Goal: Register for event/course

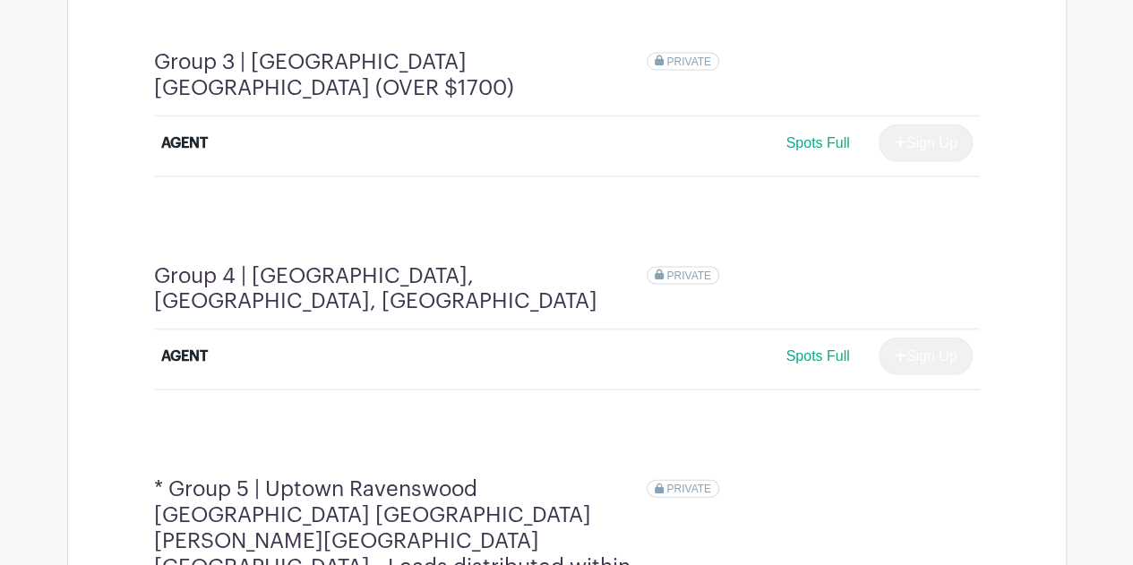
scroll to position [1608, 0]
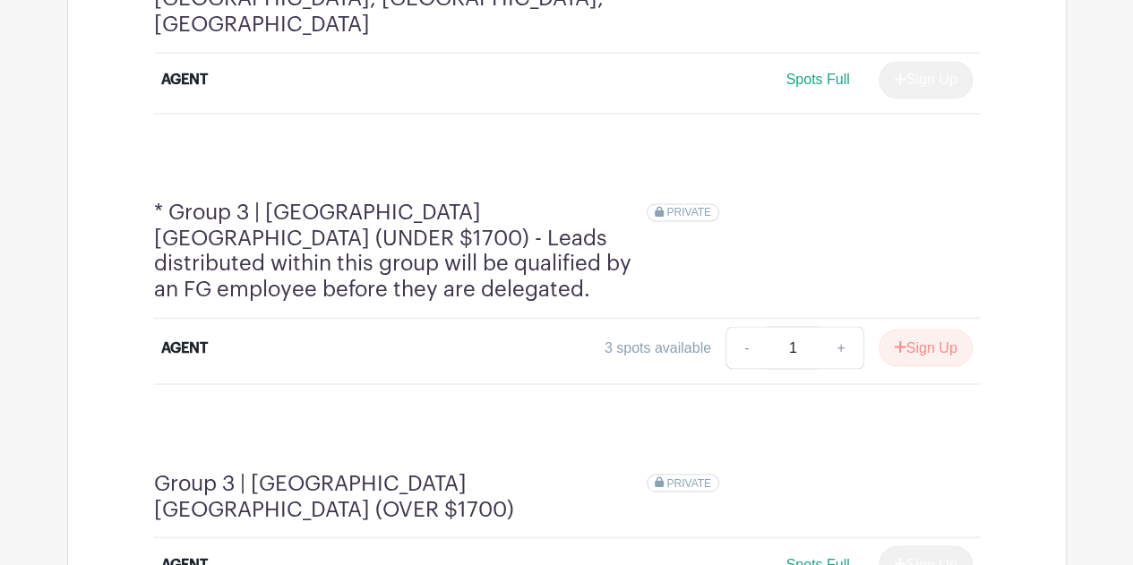
scroll to position [1433, 0]
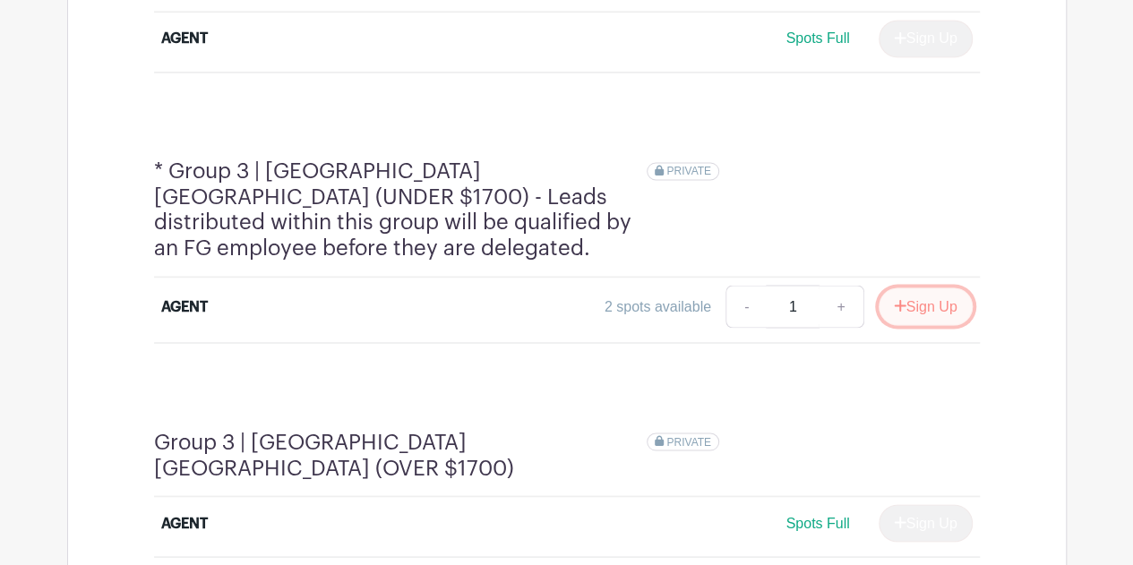
click at [925, 287] on button "Sign Up" at bounding box center [926, 306] width 94 height 38
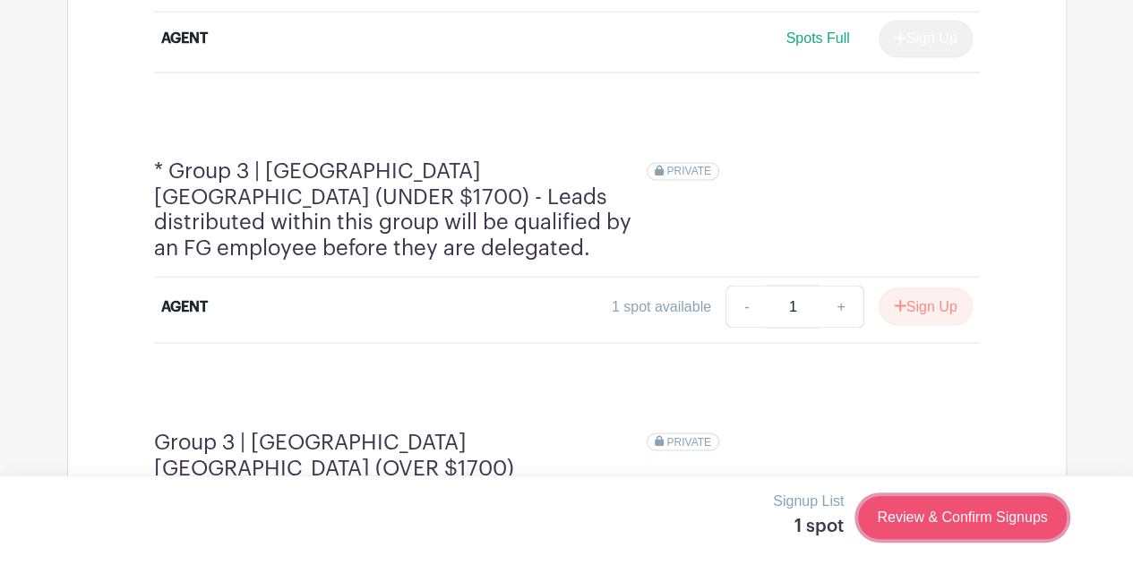
click at [958, 520] on link "Review & Confirm Signups" at bounding box center [962, 517] width 208 height 43
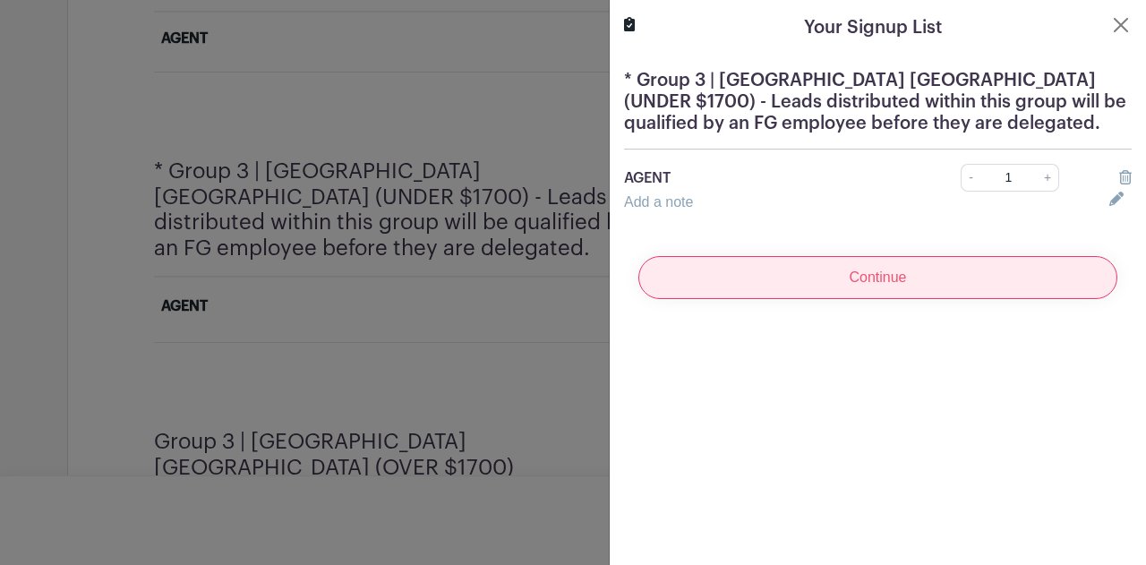
click at [924, 274] on input "Continue" at bounding box center [878, 277] width 479 height 43
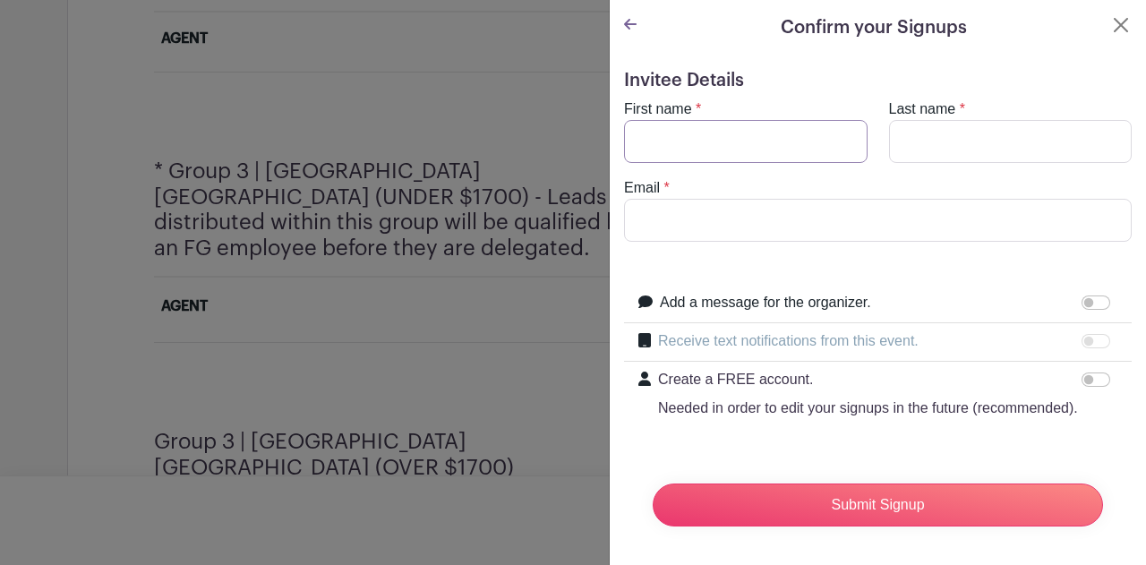
click at [767, 142] on input "First name" at bounding box center [746, 141] width 244 height 43
type input "Varvara"
click at [945, 125] on input "Last name" at bounding box center [1011, 141] width 244 height 43
type input "Malina"
click at [657, 226] on input "Email" at bounding box center [878, 220] width 508 height 43
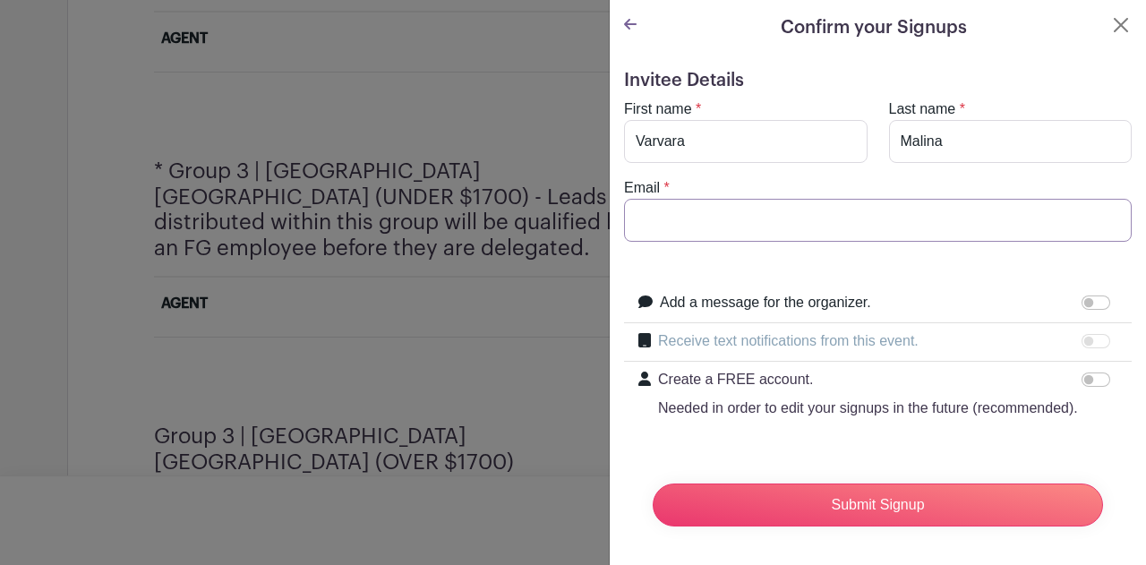
paste input "[EMAIL_ADDRESS][DOMAIN_NAME]"
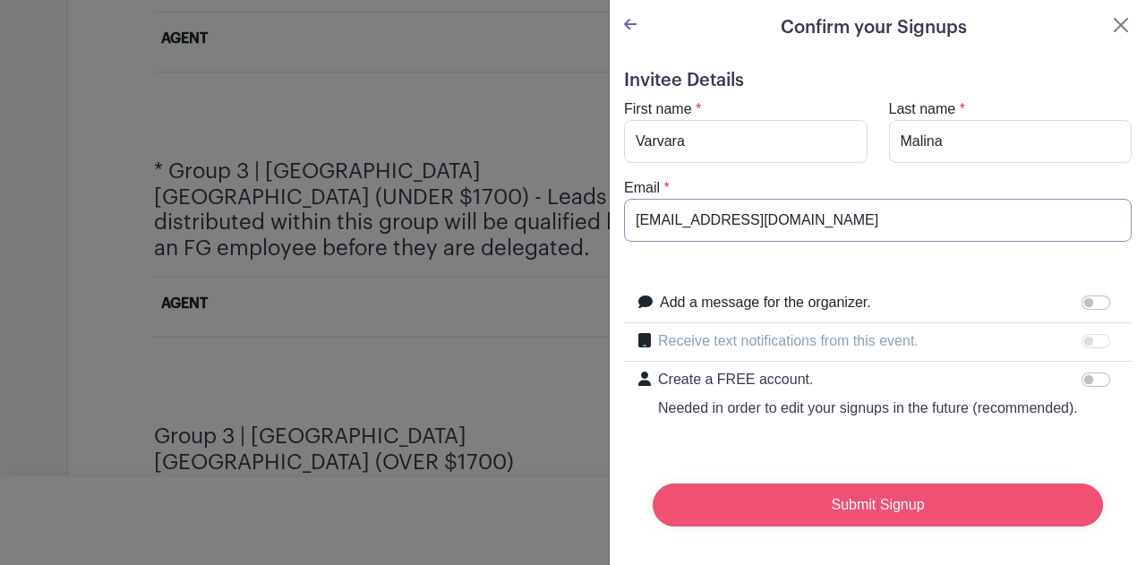
type input "[EMAIL_ADDRESS][DOMAIN_NAME]"
click at [921, 517] on input "Submit Signup" at bounding box center [878, 505] width 450 height 43
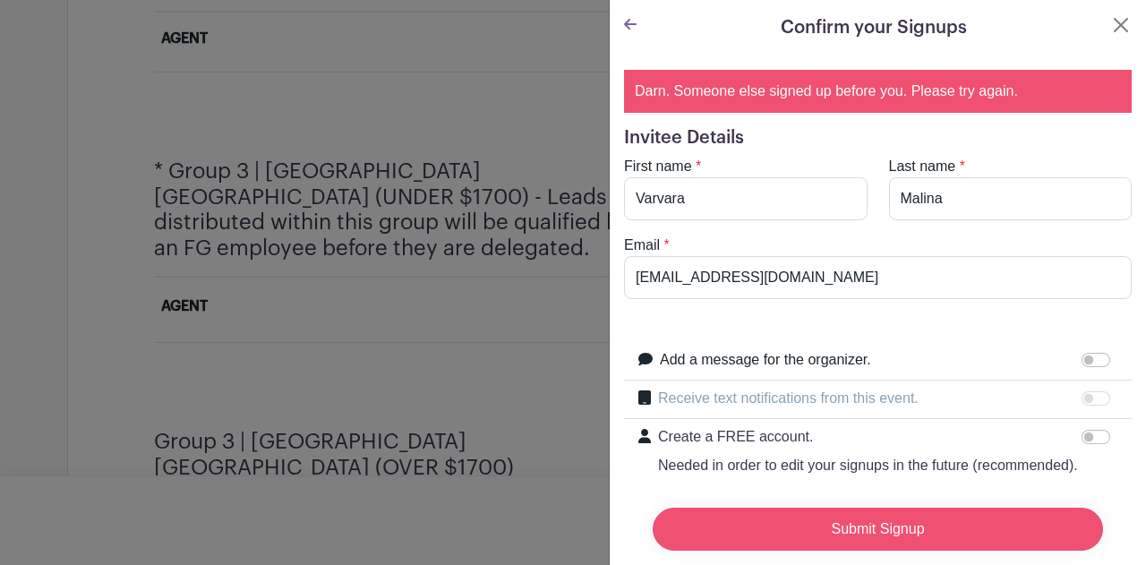
click at [897, 518] on input "Submit Signup" at bounding box center [878, 529] width 450 height 43
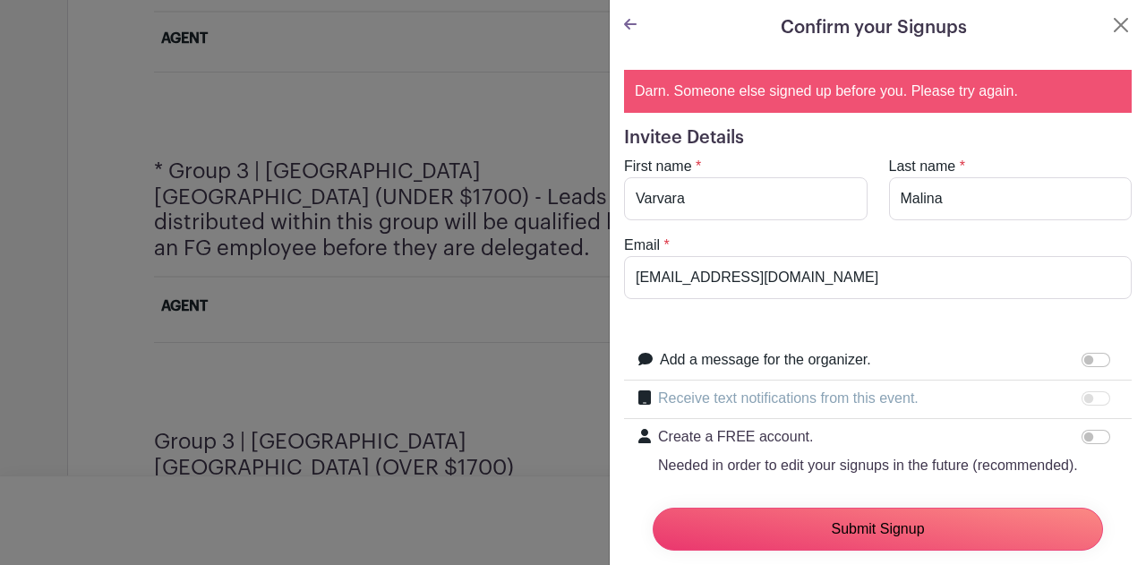
click at [902, 521] on input "Submit Signup" at bounding box center [878, 529] width 450 height 43
click at [1111, 28] on button "Close" at bounding box center [1121, 24] width 21 height 21
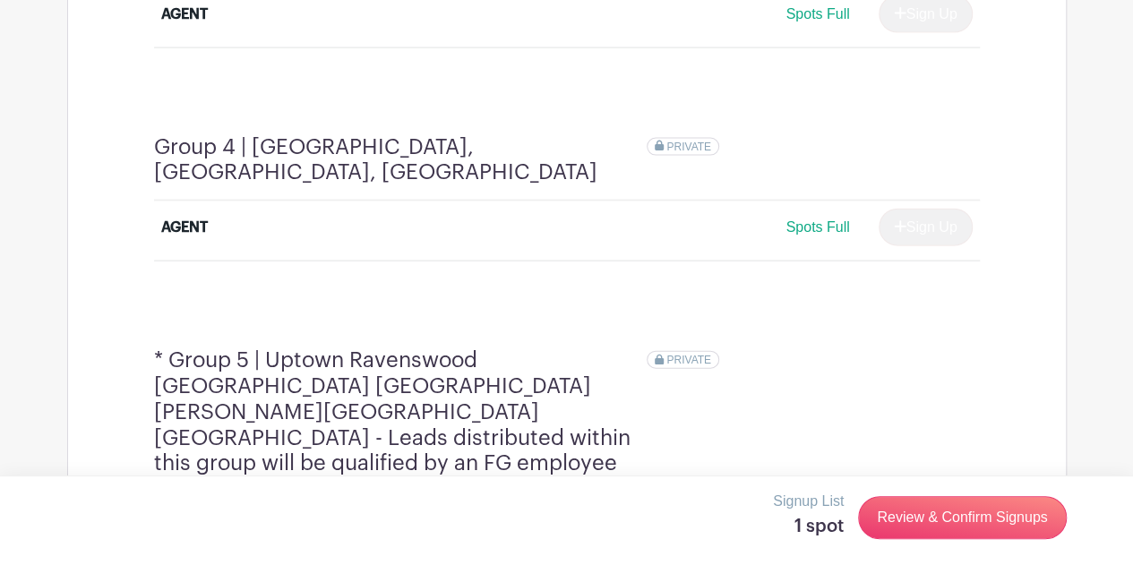
scroll to position [1970, 0]
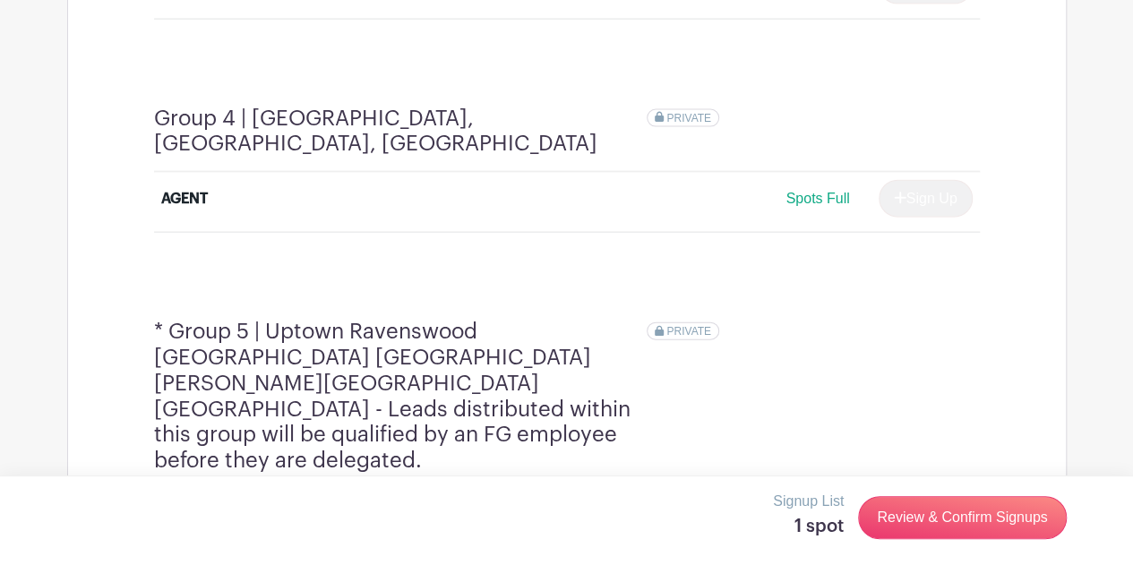
click at [924, 500] on button "Sign Up" at bounding box center [926, 519] width 94 height 38
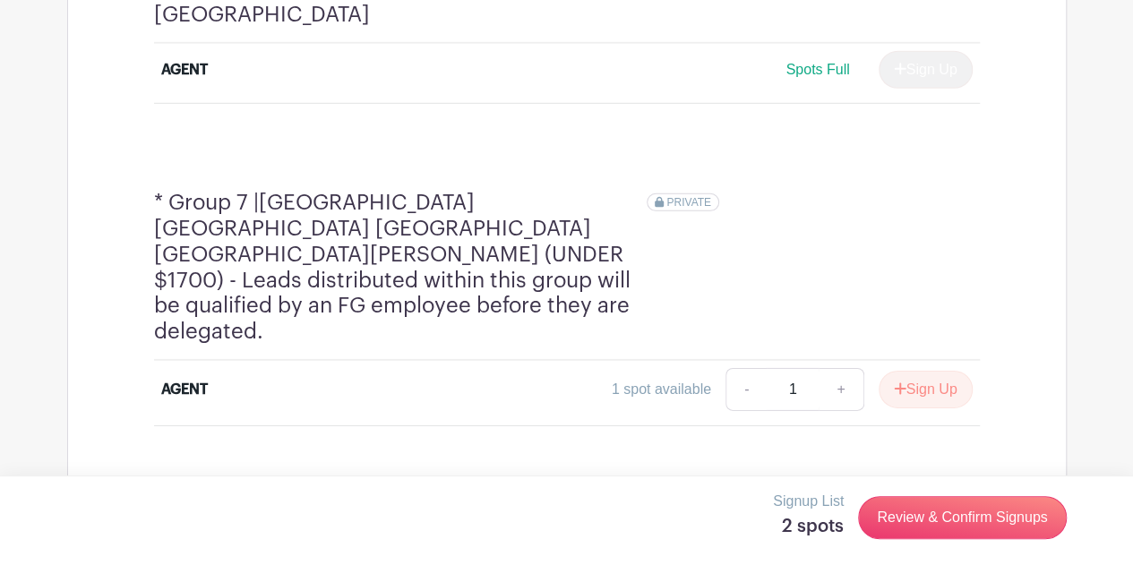
scroll to position [2508, 0]
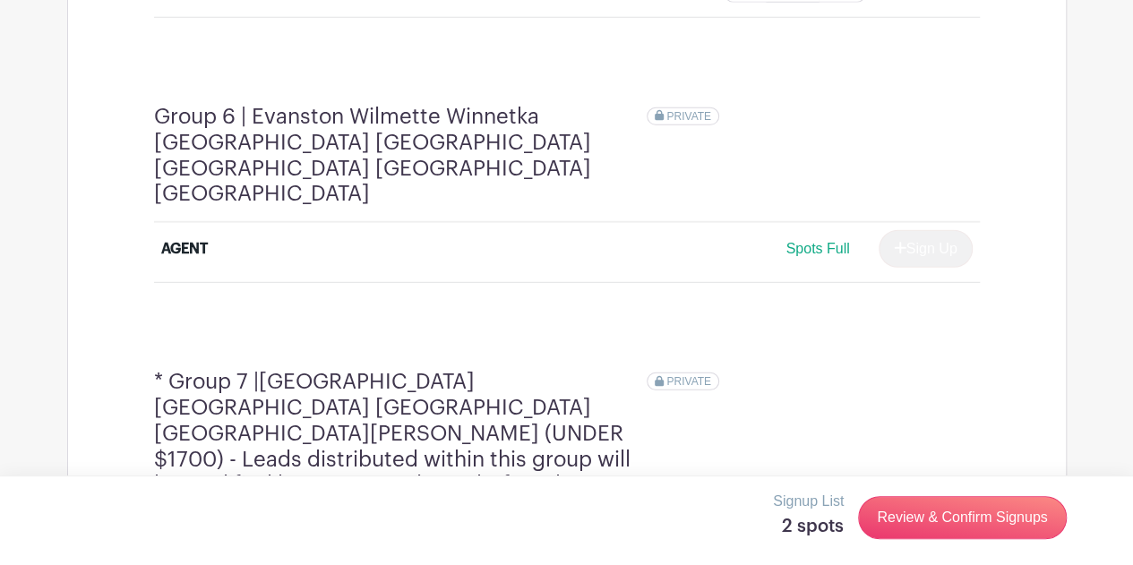
click at [935, 550] on button "Sign Up" at bounding box center [926, 569] width 94 height 38
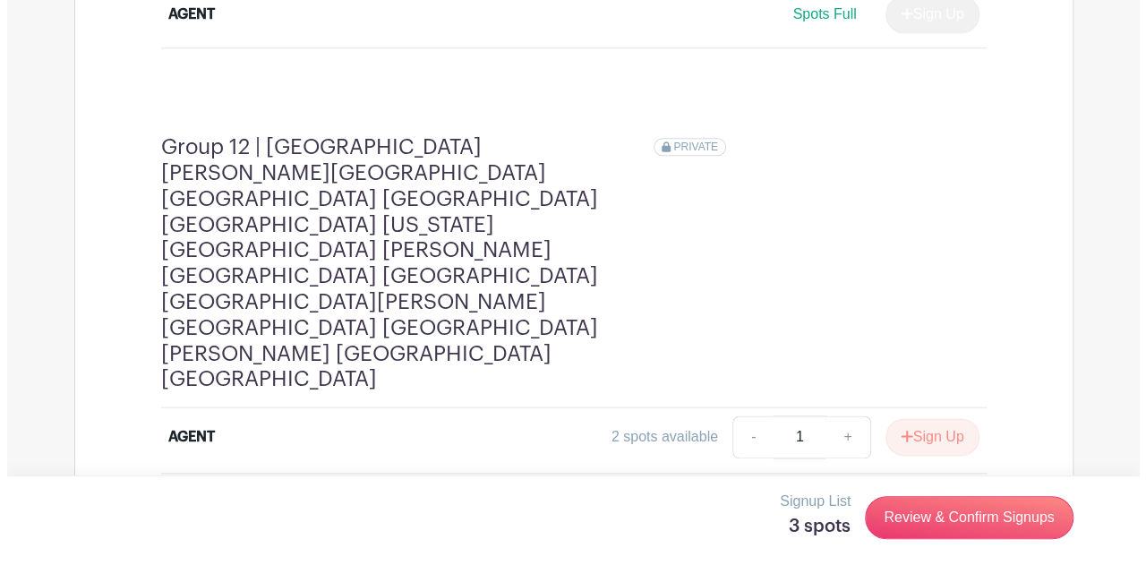
scroll to position [4786, 0]
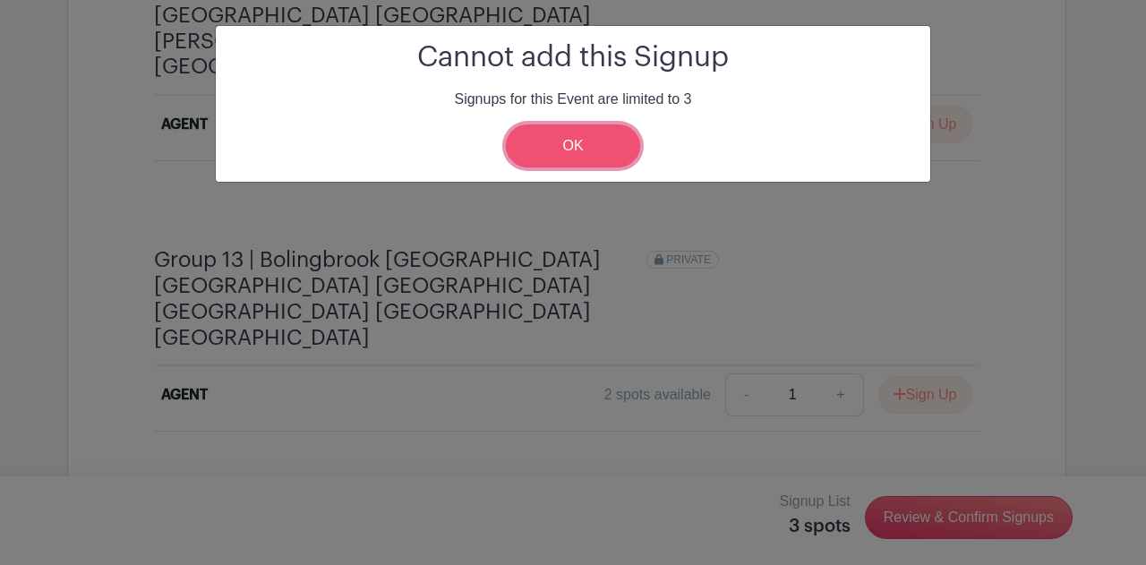
click at [584, 150] on link "OK" at bounding box center [573, 145] width 134 height 43
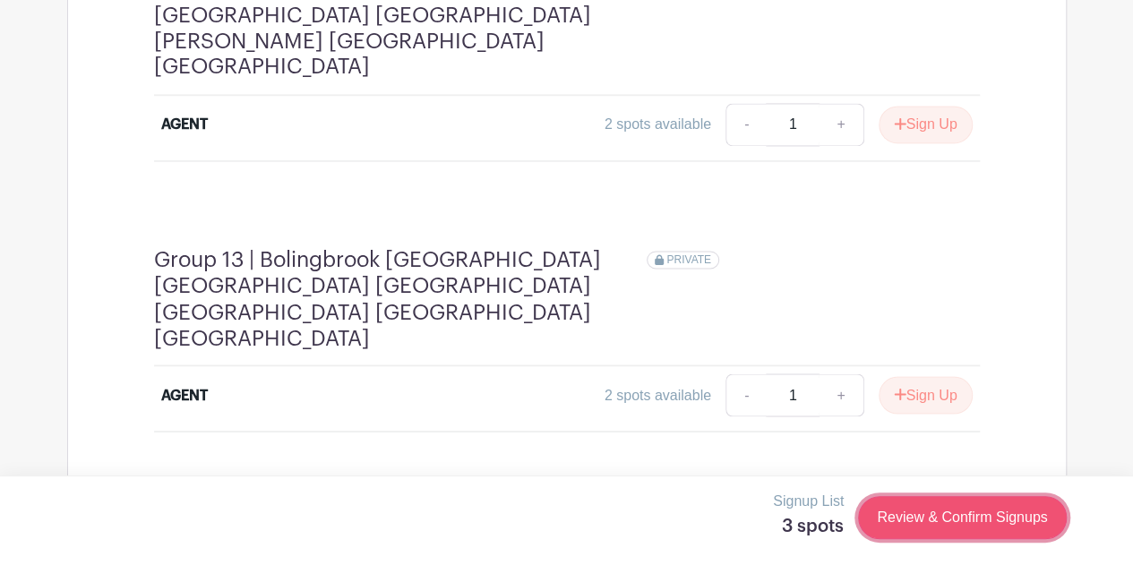
click at [944, 517] on link "Review & Confirm Signups" at bounding box center [962, 517] width 208 height 43
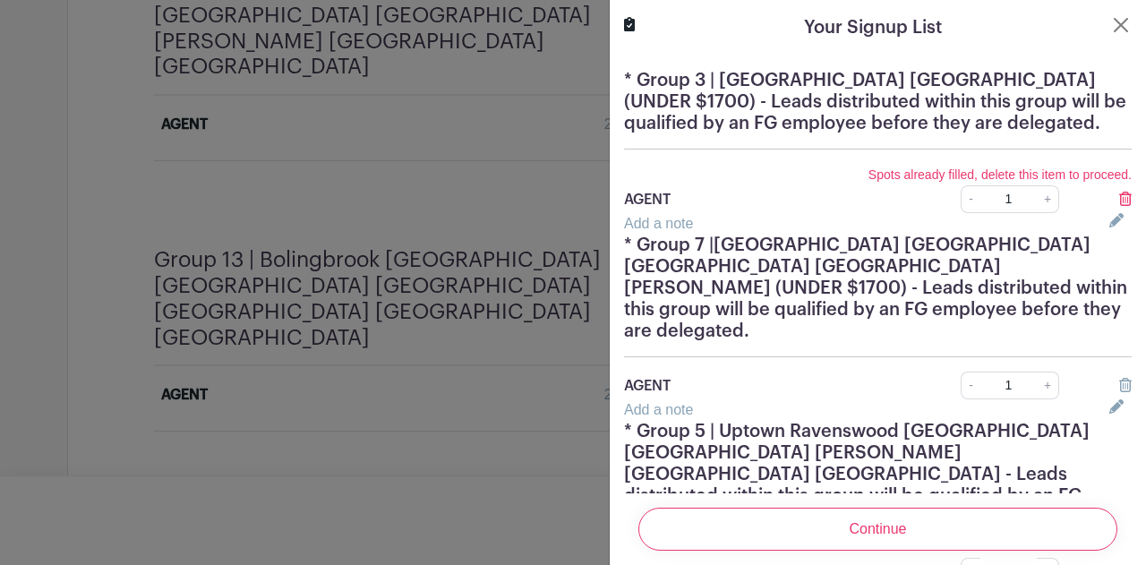
click at [1119, 195] on icon at bounding box center [1125, 199] width 13 height 14
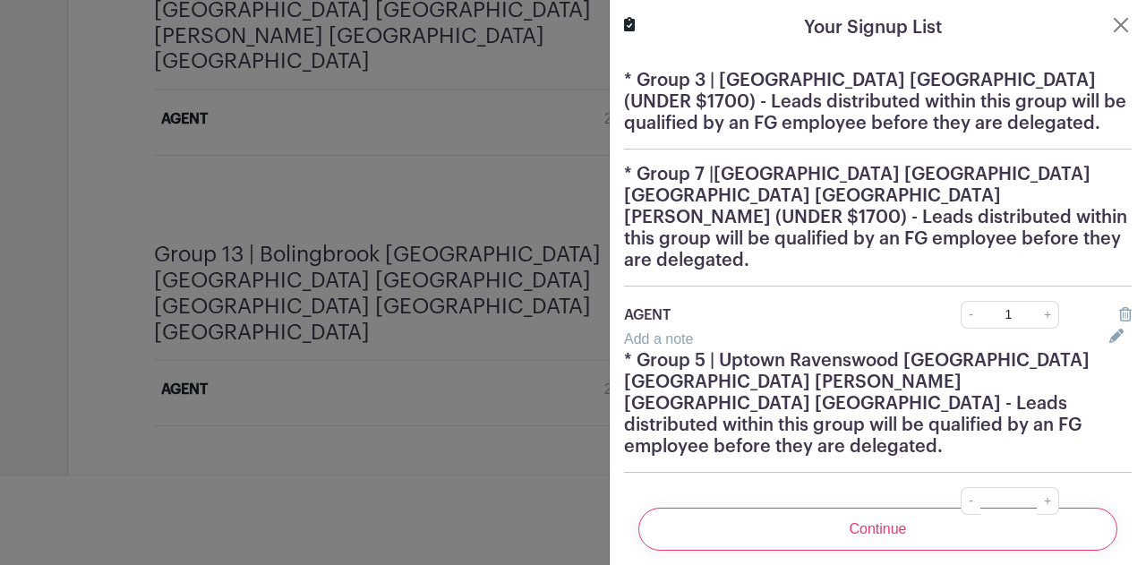
scroll to position [4781, 0]
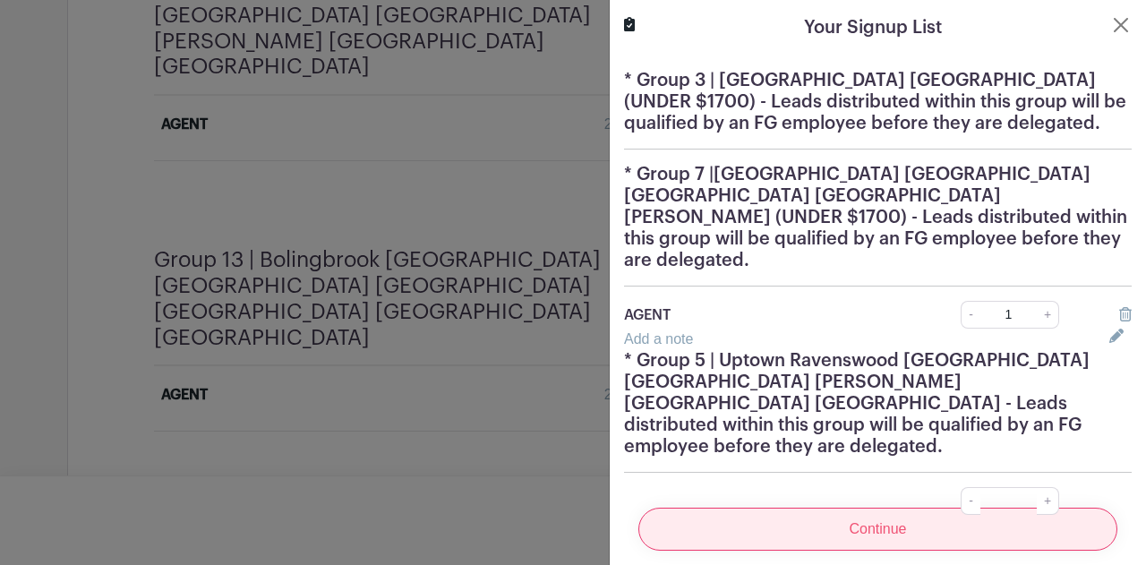
click at [894, 527] on input "Continue" at bounding box center [878, 529] width 479 height 43
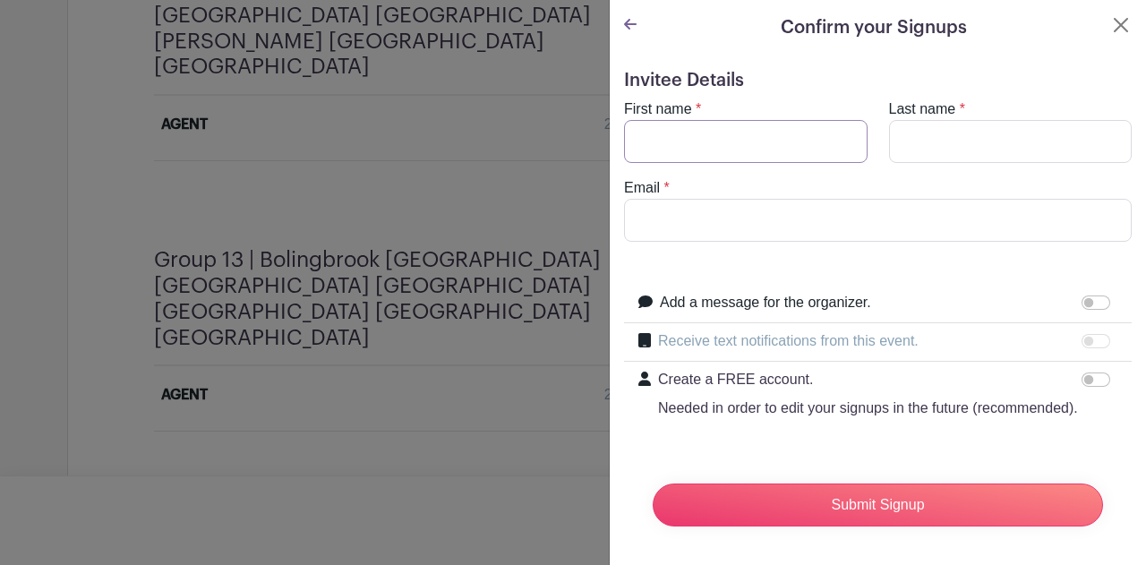
click at [736, 137] on input "First name" at bounding box center [746, 141] width 244 height 43
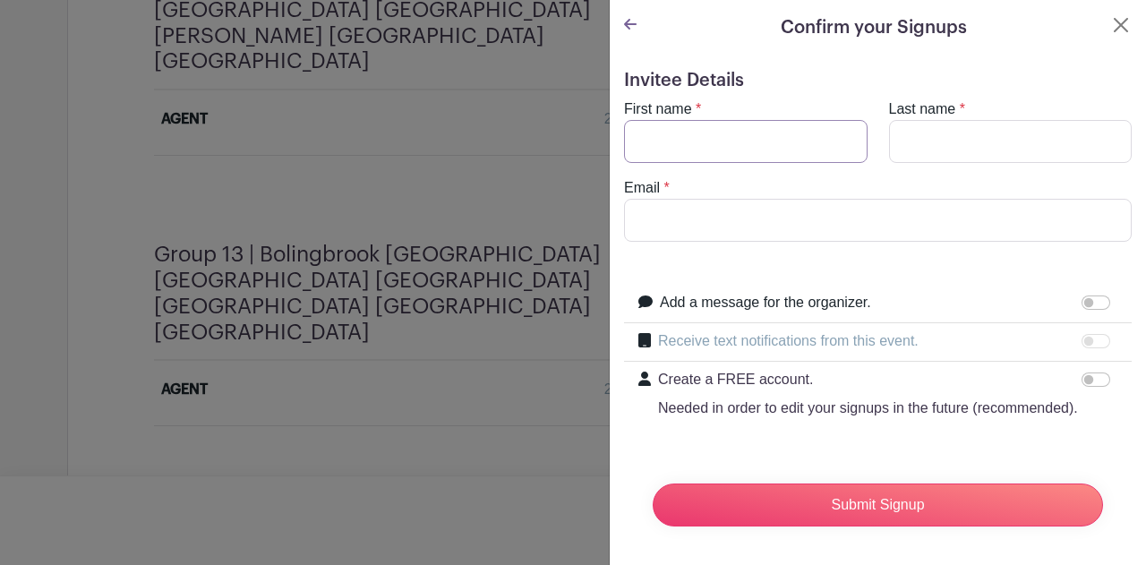
scroll to position [4775, 0]
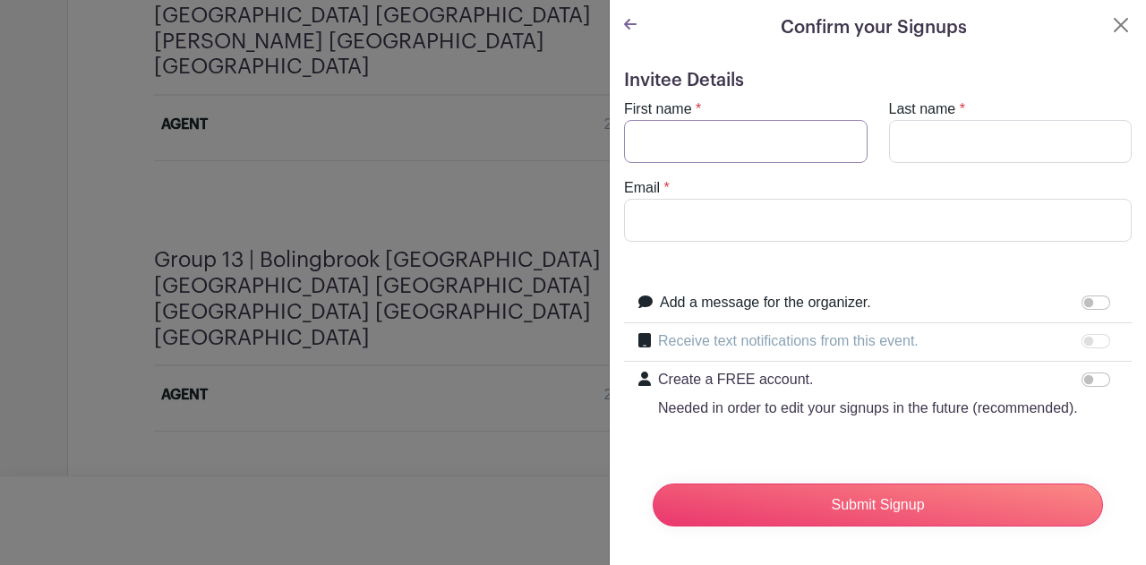
click at [754, 149] on input "First name" at bounding box center [746, 141] width 244 height 43
type input "Varvara"
type input "Malina"
type input "varvarag84@mail.ru"
click at [824, 225] on input "varvarag84@mail.ru" at bounding box center [878, 220] width 508 height 43
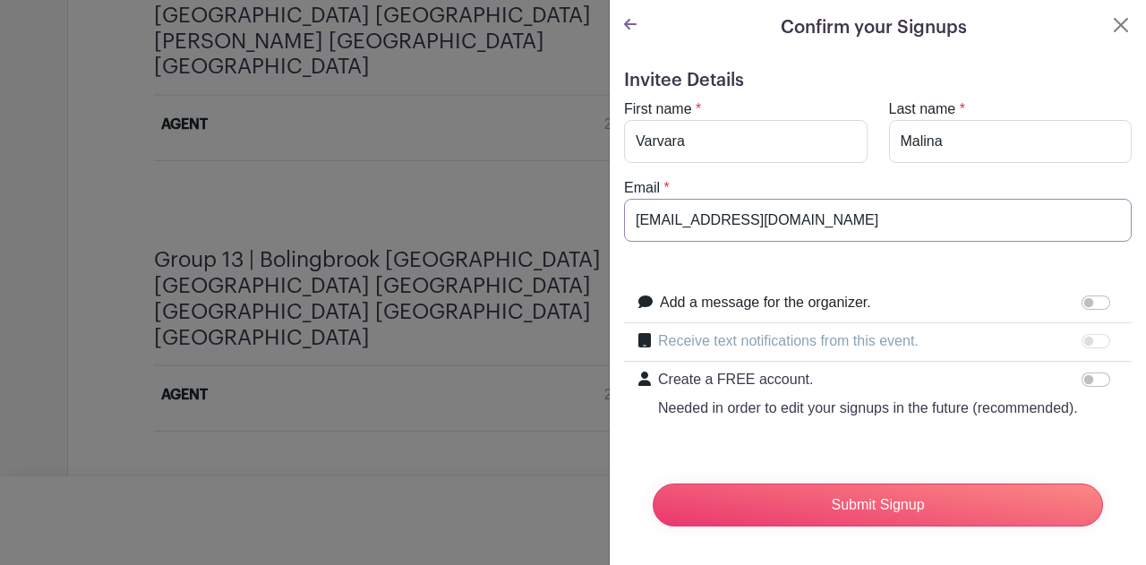
drag, startPoint x: 824, startPoint y: 224, endPoint x: 580, endPoint y: 216, distance: 243.7
paste input "[EMAIL_ADDRESS][DOMAIN_NAME]"
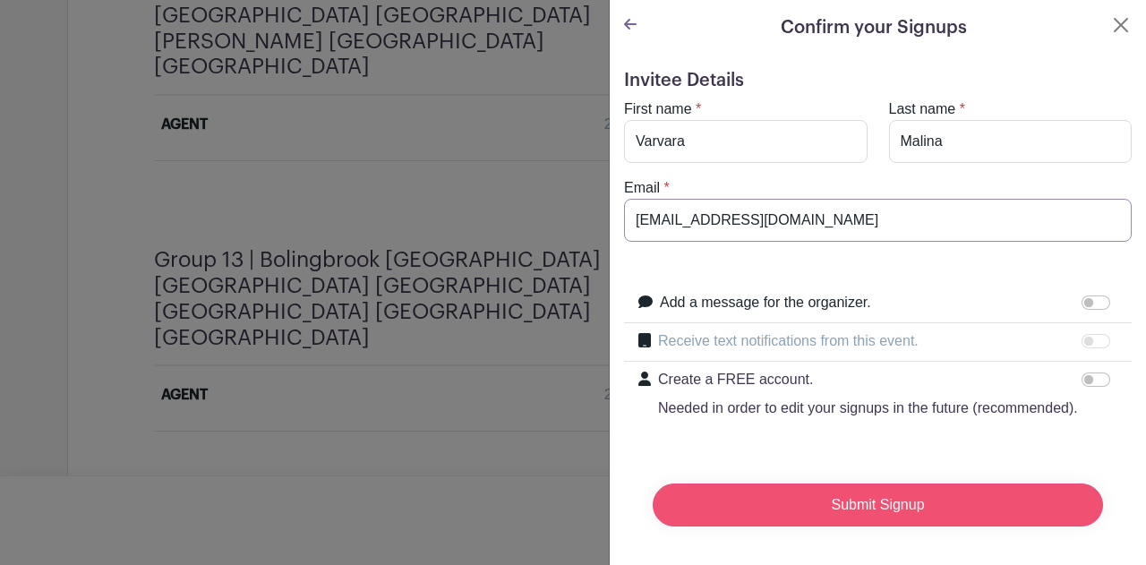
type input "[EMAIL_ADDRESS][DOMAIN_NAME]"
click at [868, 513] on input "Submit Signup" at bounding box center [878, 505] width 450 height 43
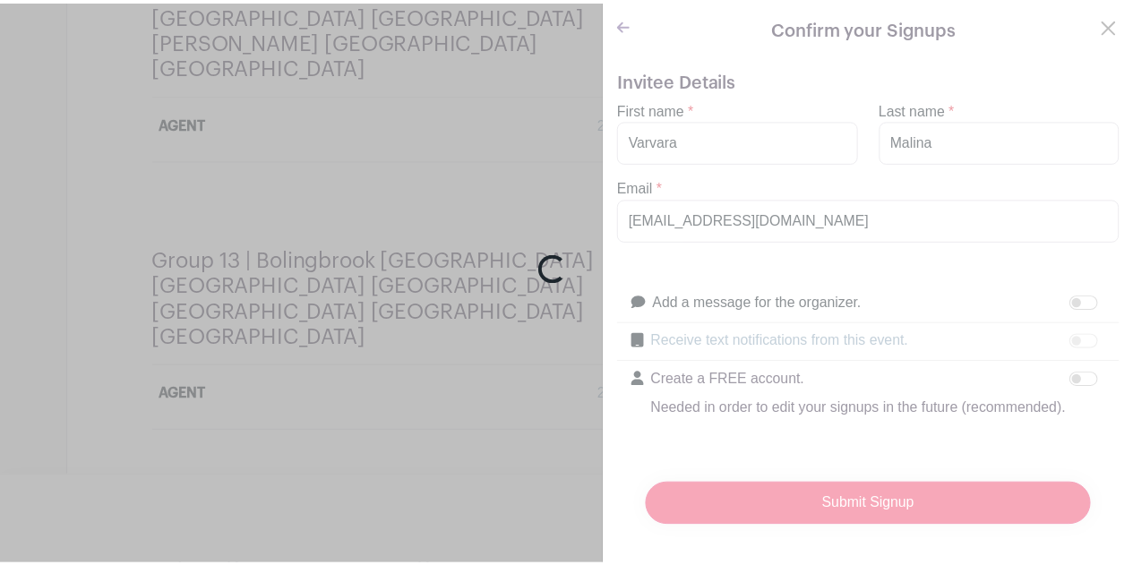
scroll to position [4786, 0]
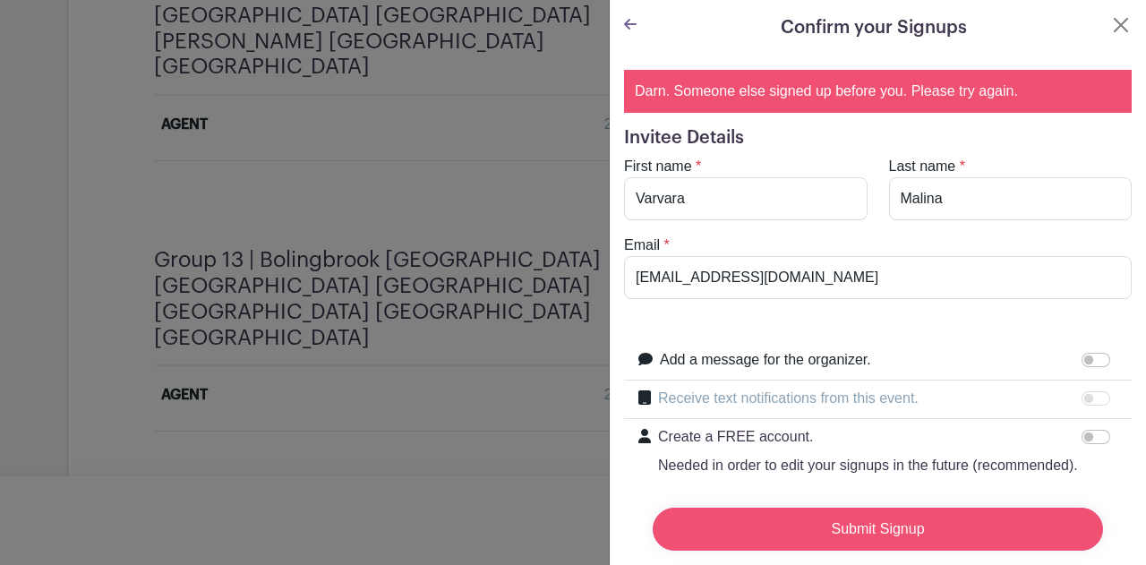
click at [868, 512] on input "Submit Signup" at bounding box center [878, 529] width 450 height 43
click at [891, 521] on input "Submit Signup" at bounding box center [878, 529] width 450 height 43
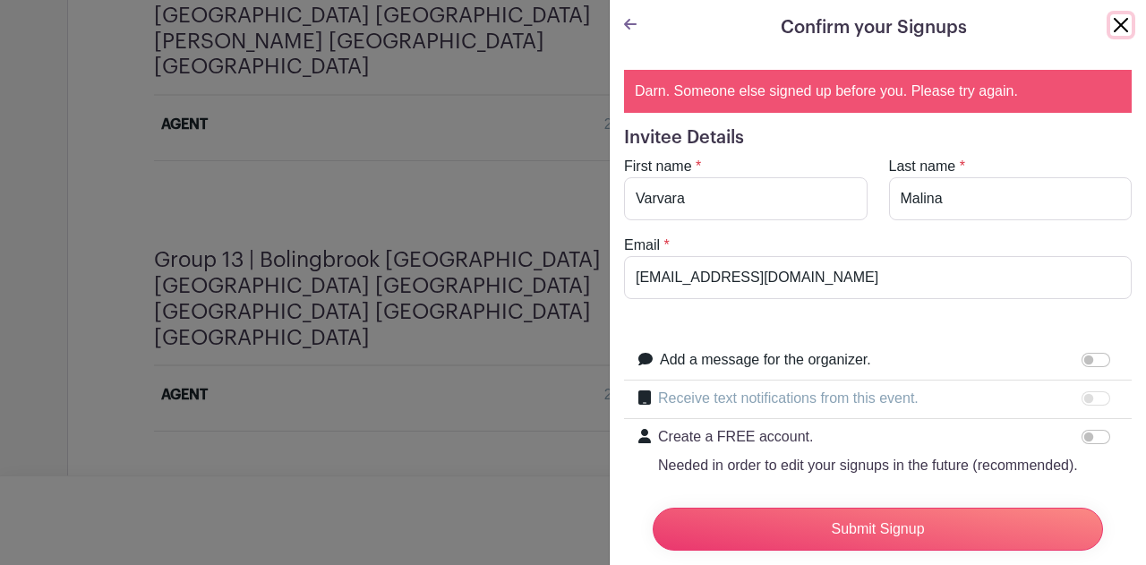
click at [1111, 23] on button "Close" at bounding box center [1121, 24] width 21 height 21
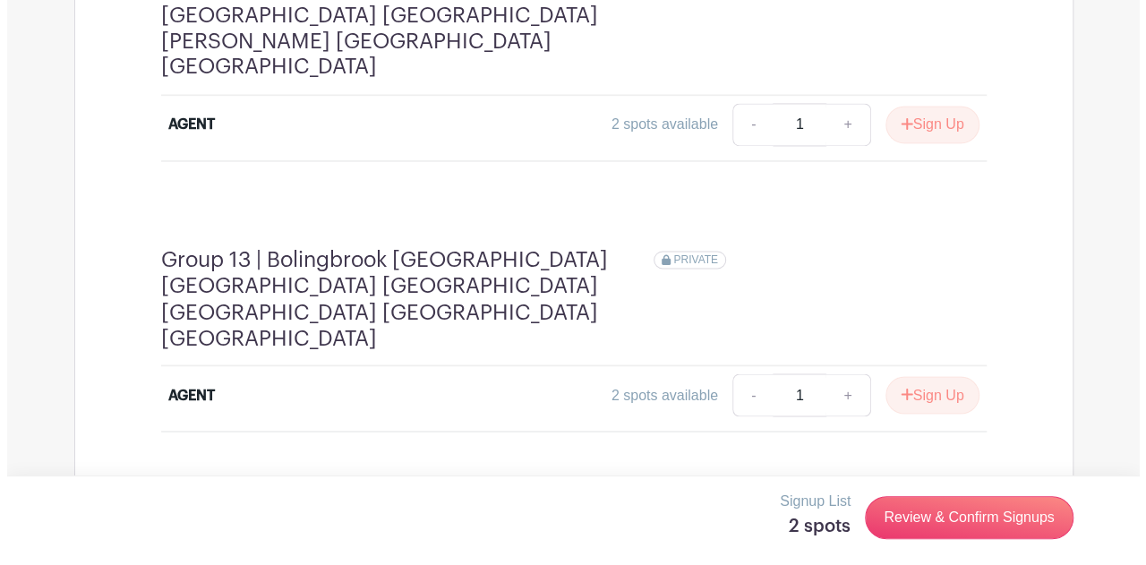
scroll to position [4781, 0]
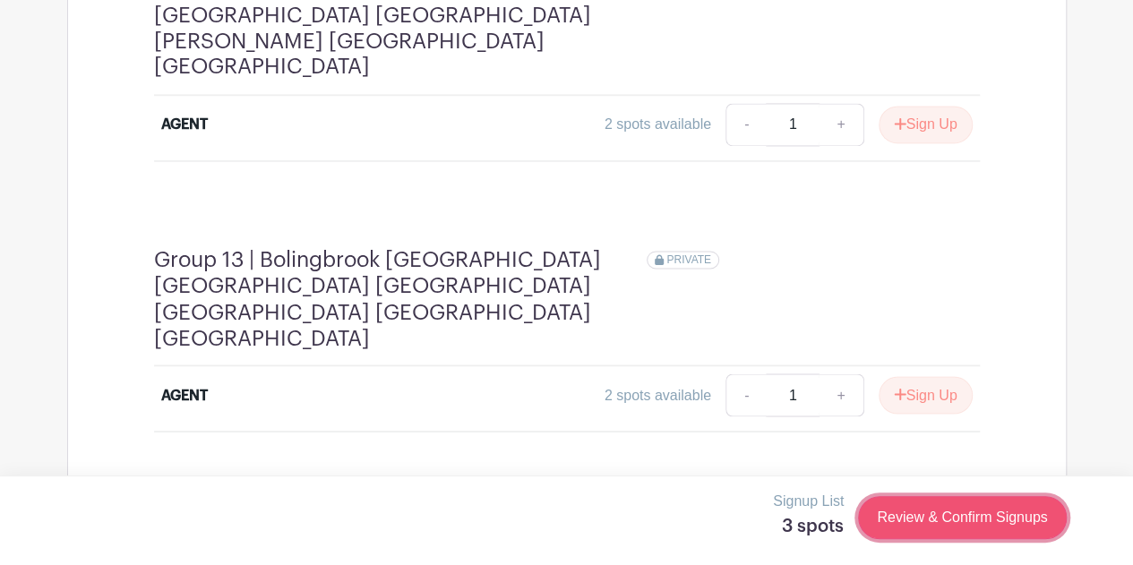
click at [969, 524] on link "Review & Confirm Signups" at bounding box center [962, 517] width 208 height 43
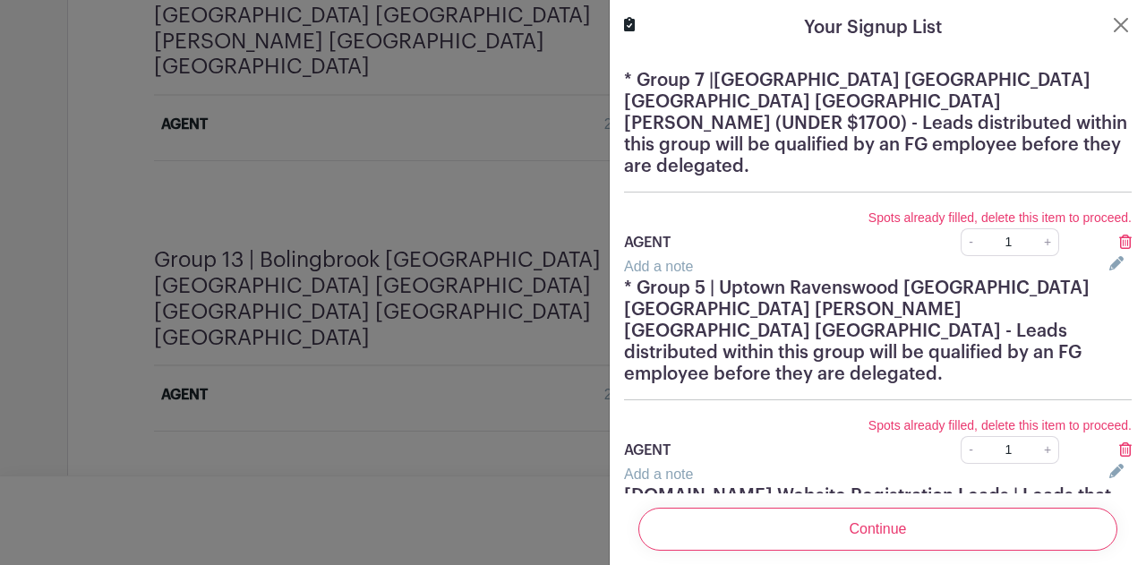
click at [1119, 235] on icon at bounding box center [1125, 242] width 13 height 14
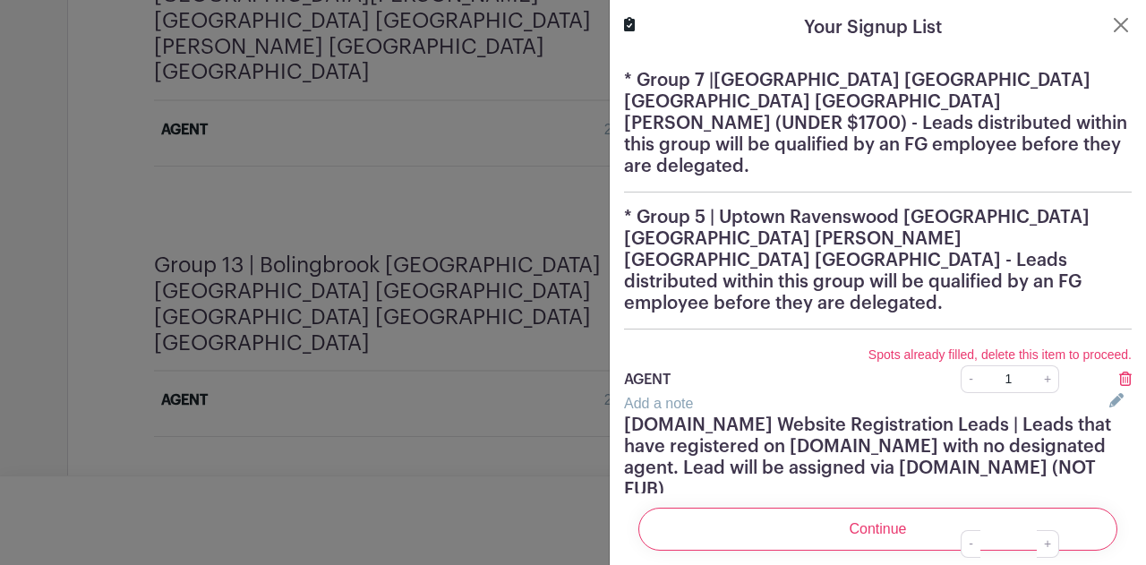
click at [1119, 372] on icon at bounding box center [1125, 379] width 13 height 14
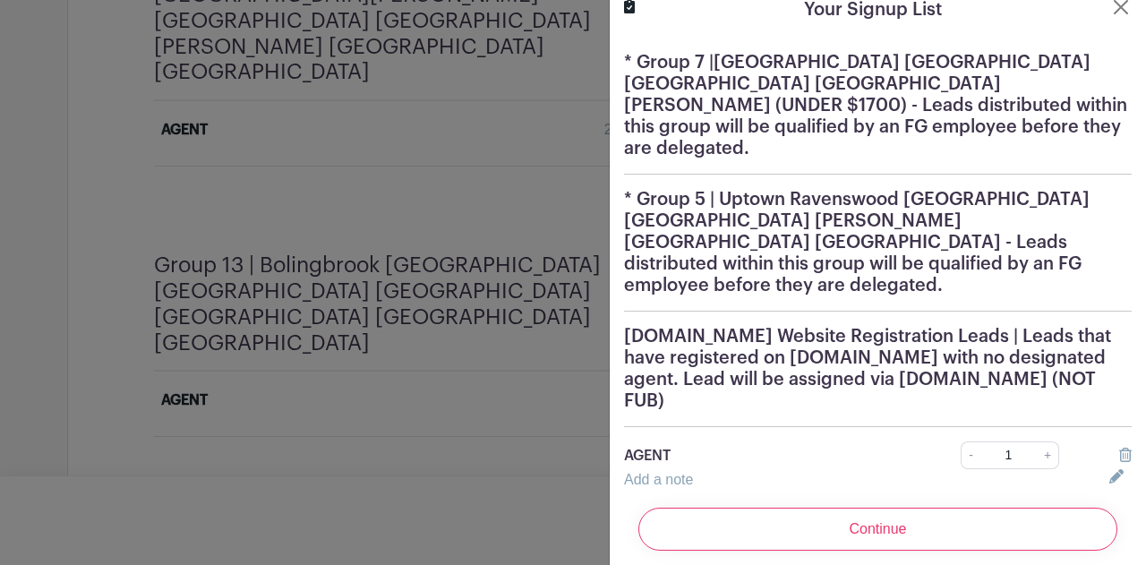
scroll to position [28, 0]
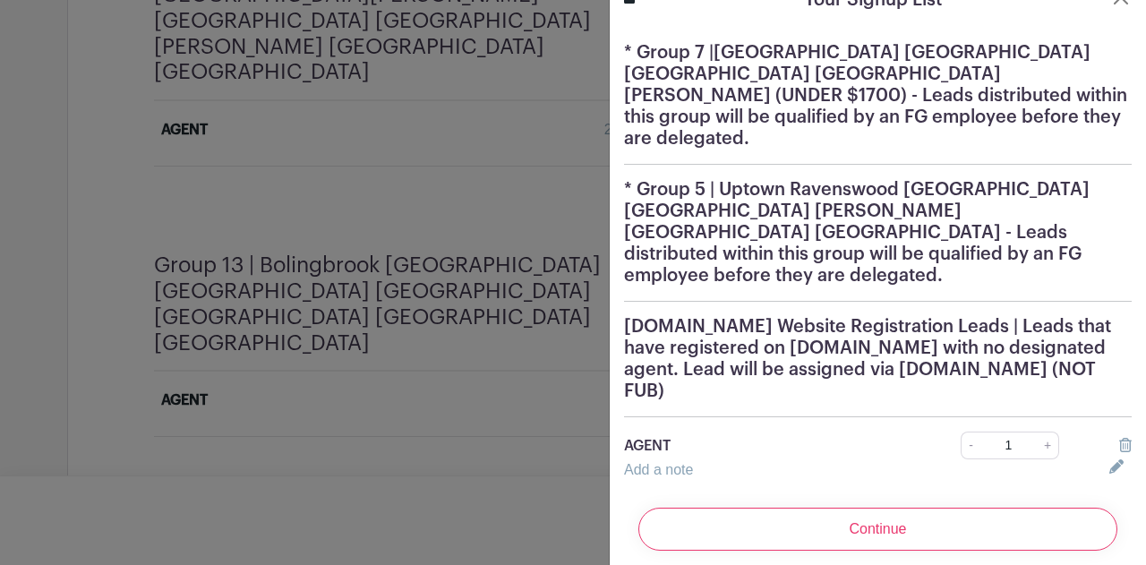
click at [967, 316] on h5 "[DOMAIN_NAME] Website Registration Leads | Leads that have registered on [DOMAI…" at bounding box center [878, 359] width 508 height 86
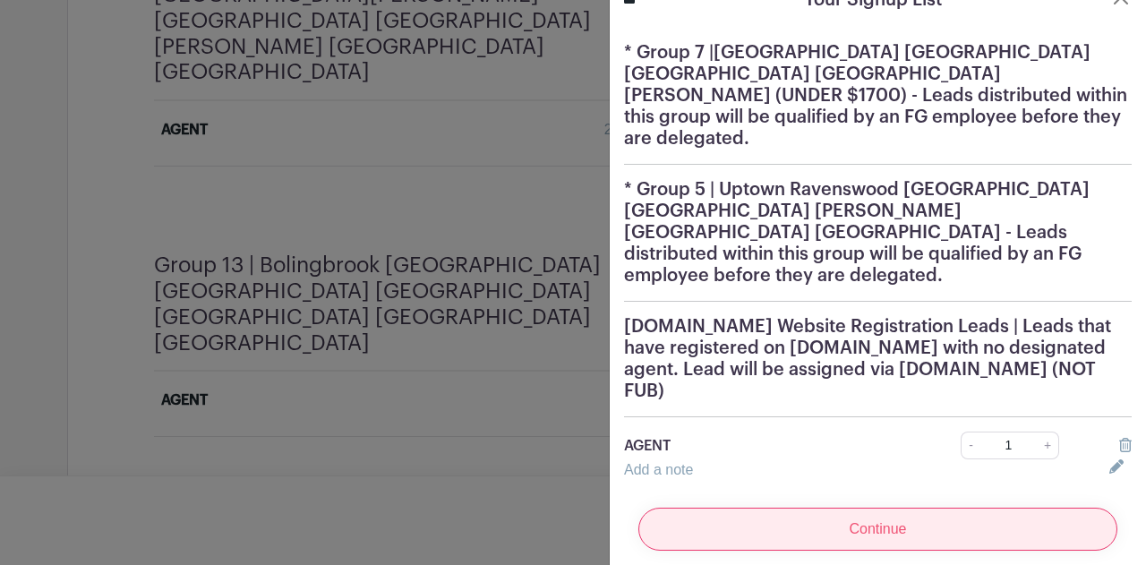
click at [928, 508] on input "Continue" at bounding box center [878, 529] width 479 height 43
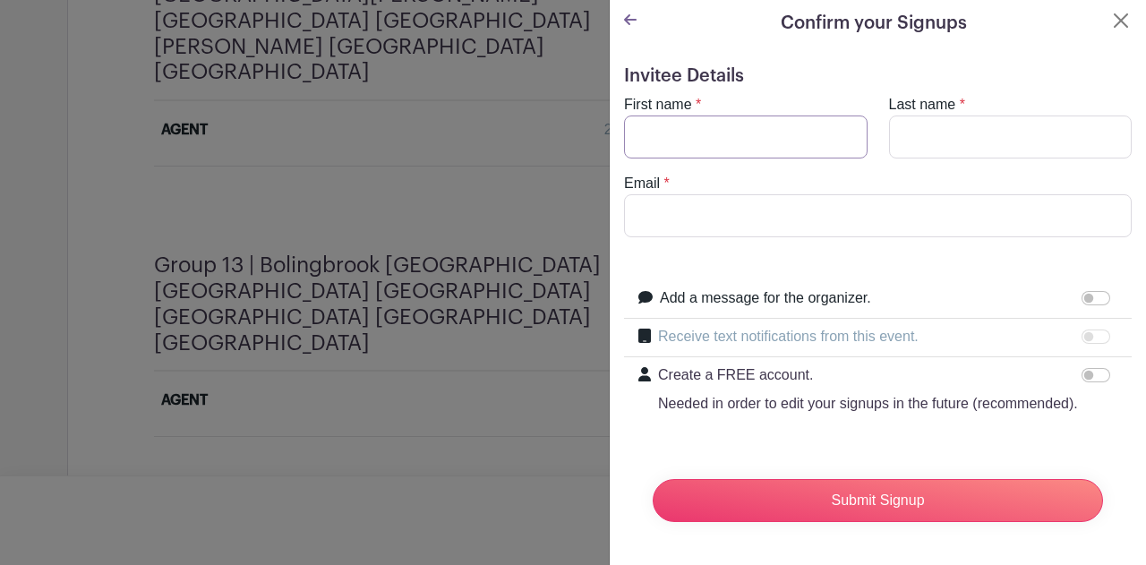
click at [768, 116] on input "First name" at bounding box center [746, 137] width 244 height 43
type input "Varvara"
click at [931, 116] on input "Last name" at bounding box center [1011, 137] width 244 height 43
type input "Malina"
click at [686, 194] on input "Email" at bounding box center [878, 215] width 508 height 43
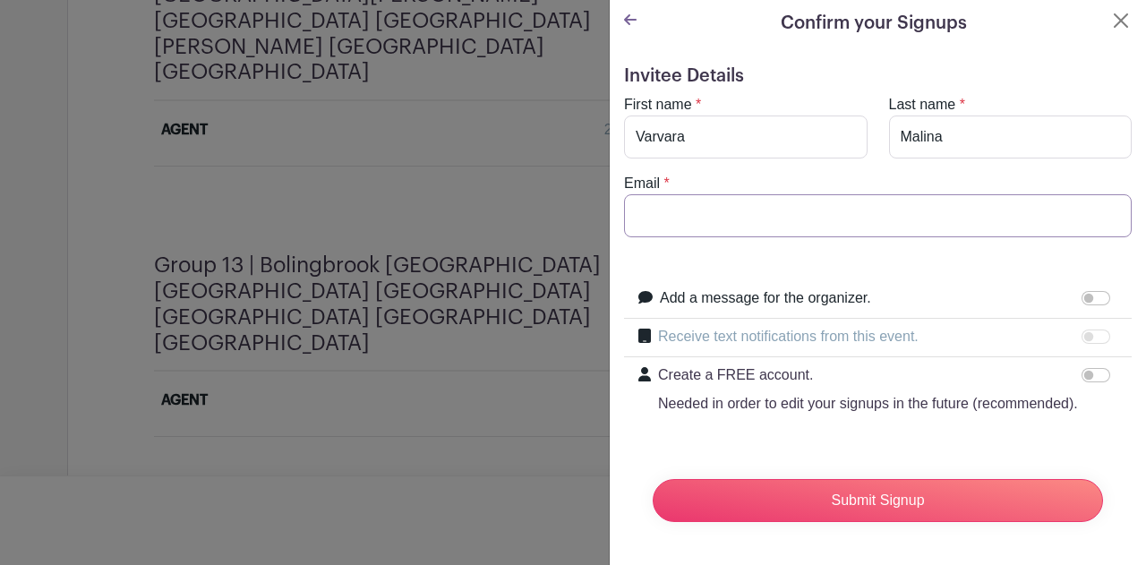
paste input "[EMAIL_ADDRESS][DOMAIN_NAME]"
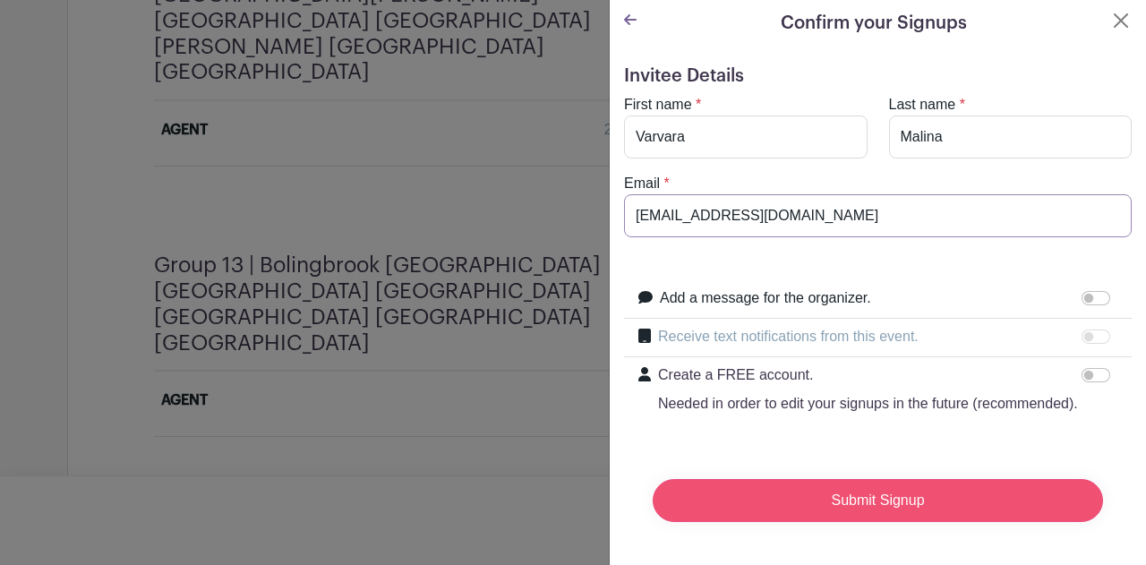
type input "[EMAIL_ADDRESS][DOMAIN_NAME]"
click at [849, 495] on input "Submit Signup" at bounding box center [878, 500] width 450 height 43
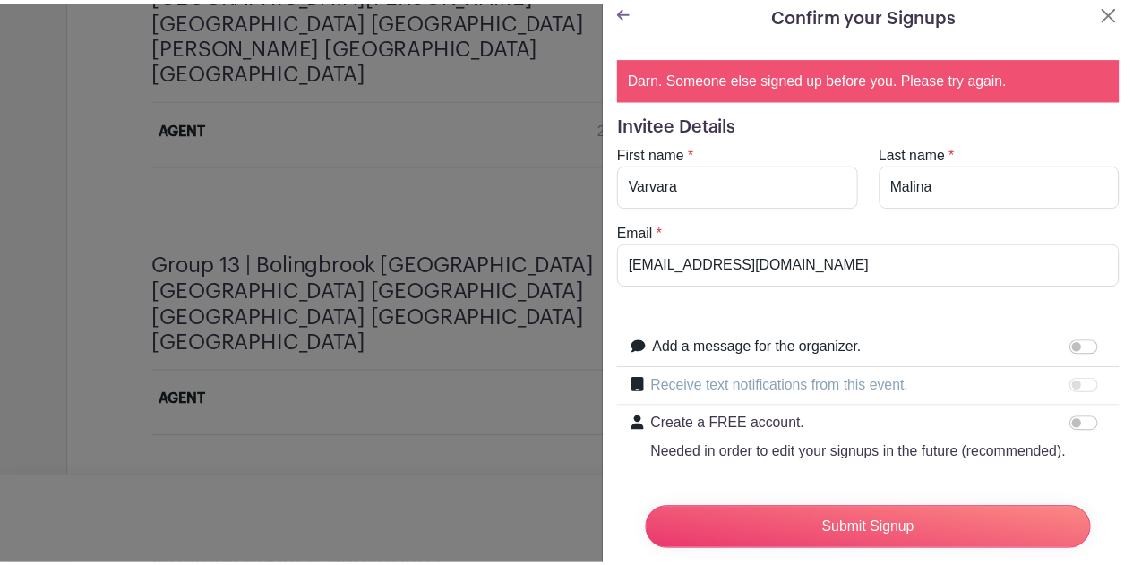
scroll to position [0, 0]
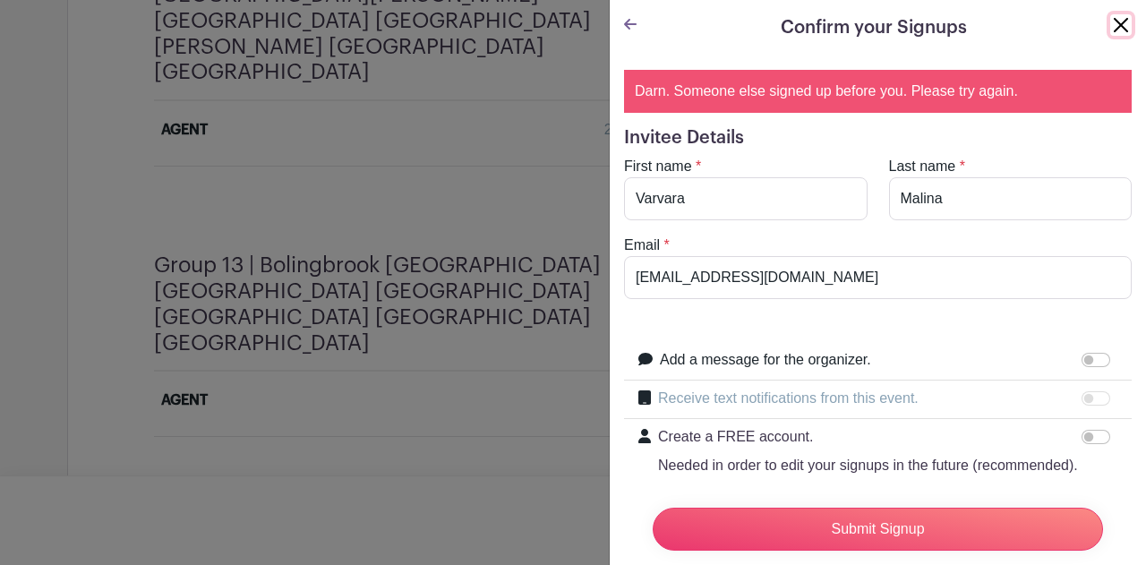
click at [1111, 20] on button "Close" at bounding box center [1121, 24] width 21 height 21
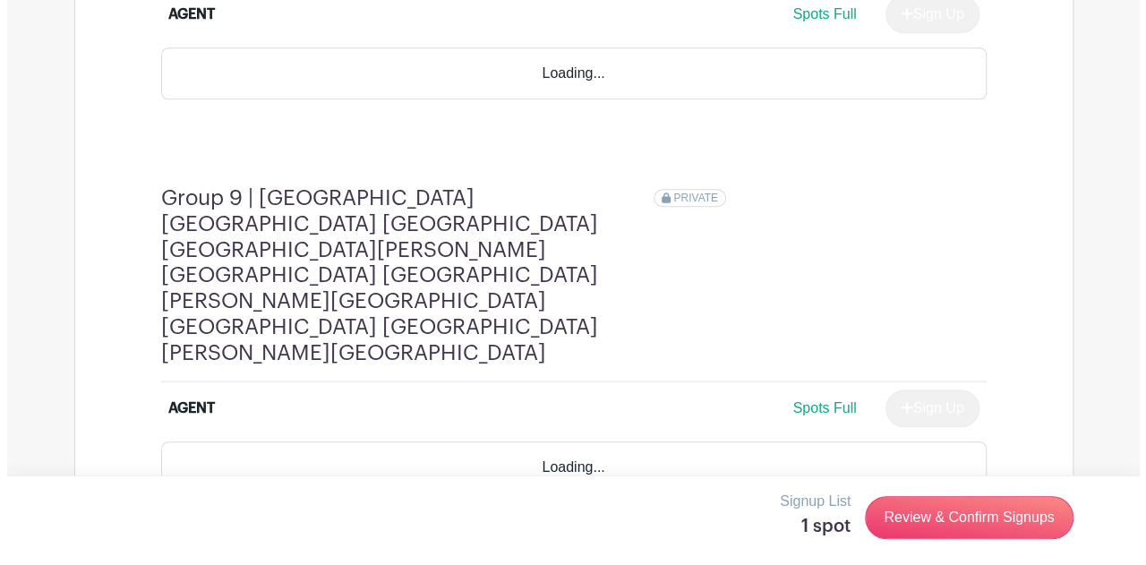
scroll to position [4000, 0]
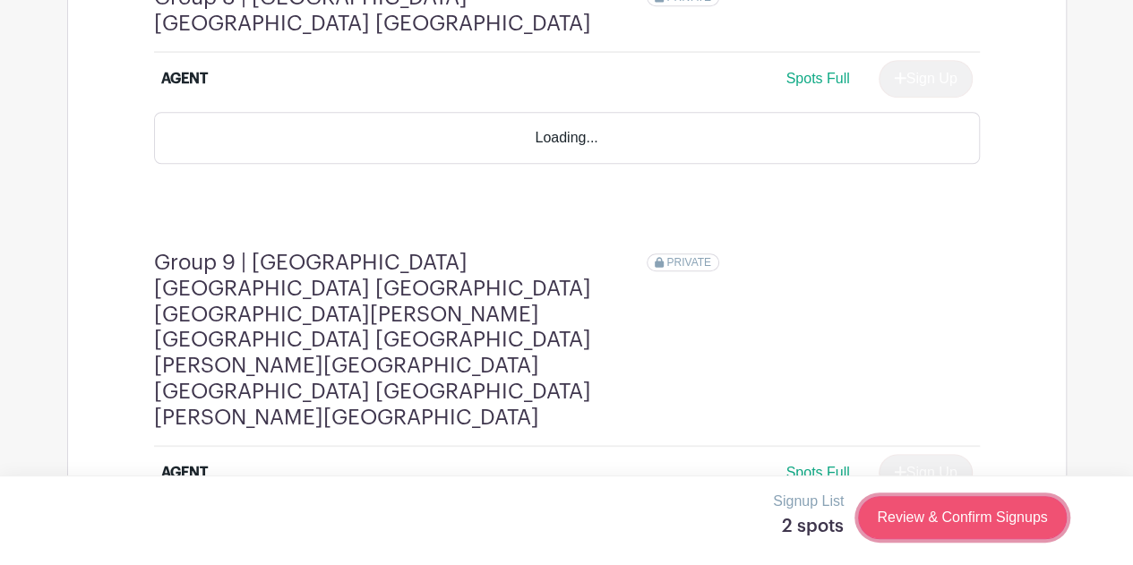
click at [961, 510] on link "Review & Confirm Signups" at bounding box center [962, 517] width 208 height 43
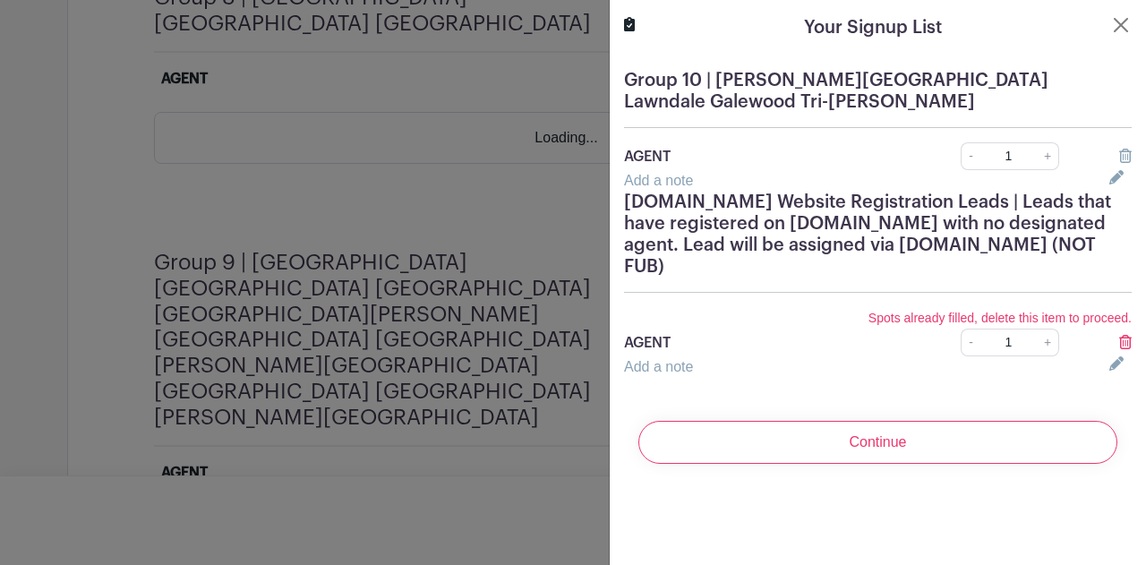
click at [1119, 343] on icon at bounding box center [1125, 342] width 13 height 14
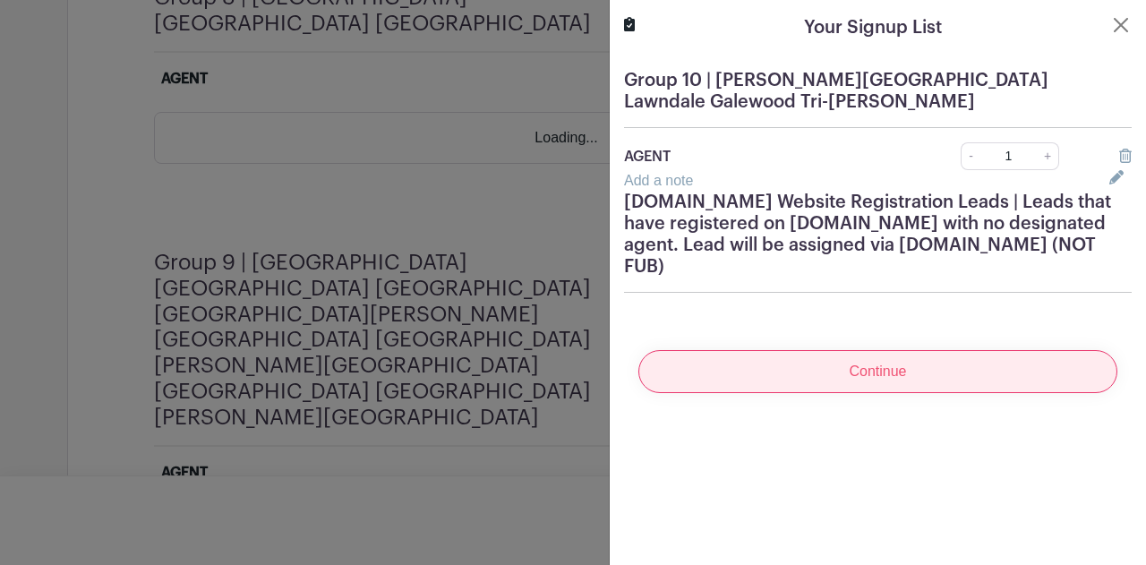
click at [964, 377] on input "Continue" at bounding box center [878, 371] width 479 height 43
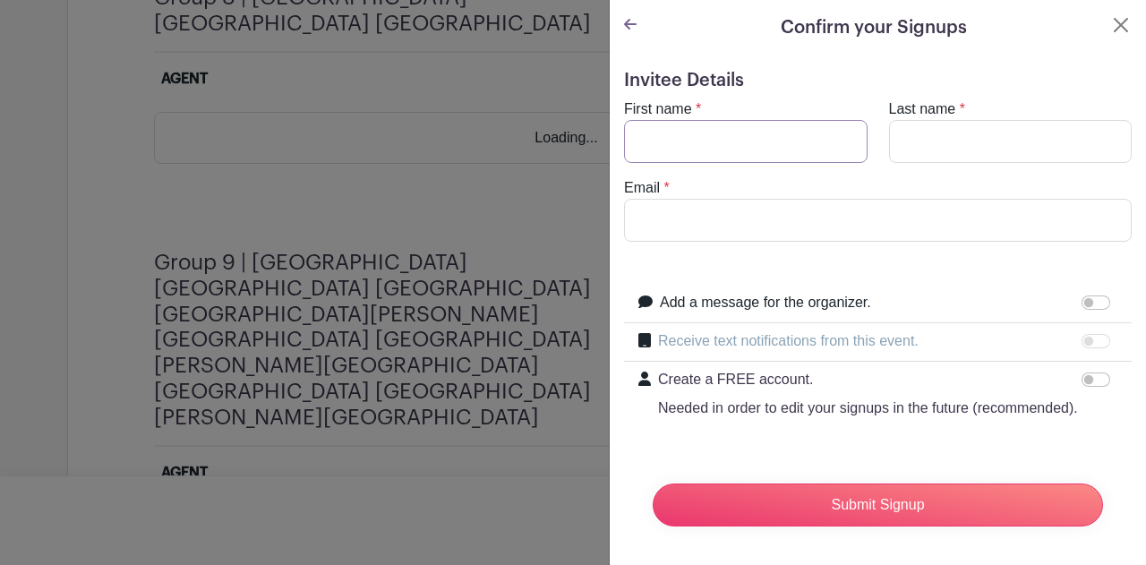
click at [711, 133] on input "First name" at bounding box center [746, 141] width 244 height 43
type input "Varvara"
click at [962, 133] on input "Last name" at bounding box center [1011, 141] width 244 height 43
type input "Malina"
click at [705, 216] on input "Email" at bounding box center [878, 220] width 508 height 43
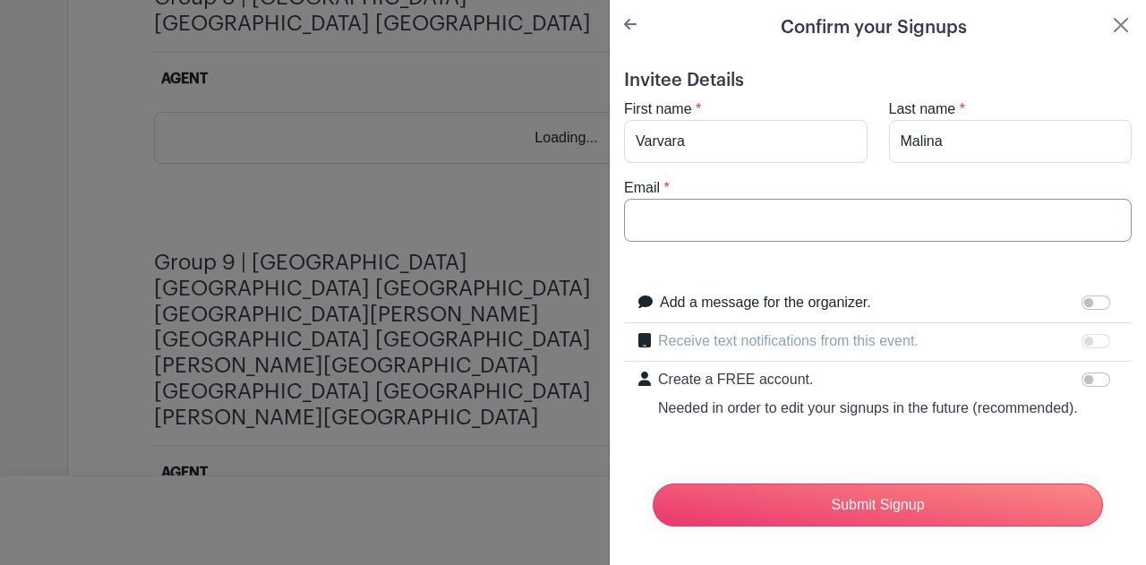
paste input "[EMAIL_ADDRESS][DOMAIN_NAME]"
type input "[EMAIL_ADDRESS][DOMAIN_NAME]"
click at [827, 518] on input "Submit Signup" at bounding box center [878, 505] width 450 height 43
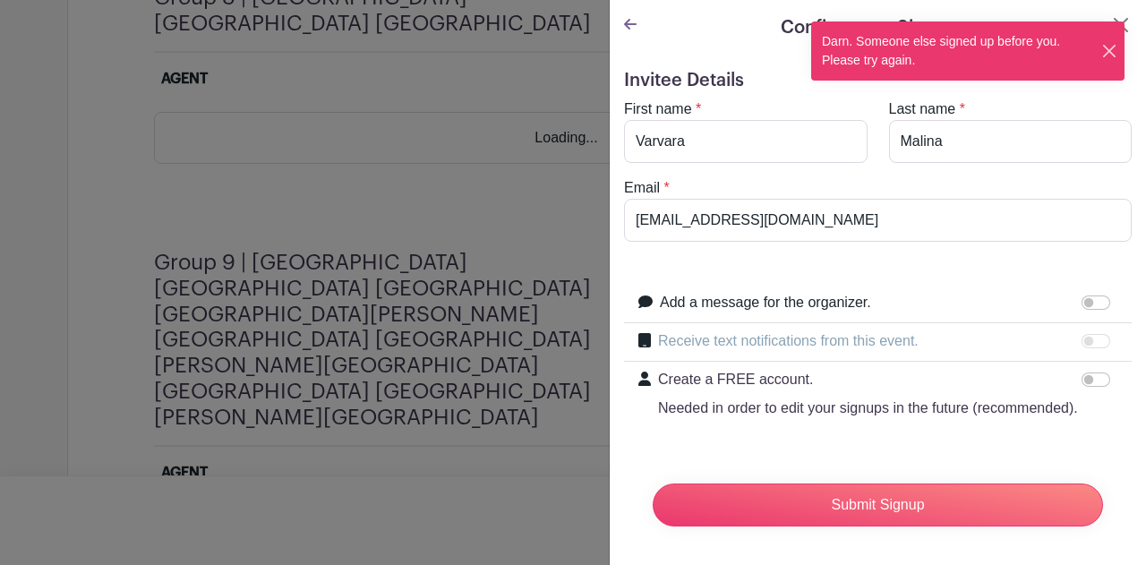
click at [1109, 51] on button "Close" at bounding box center [1110, 51] width 16 height 19
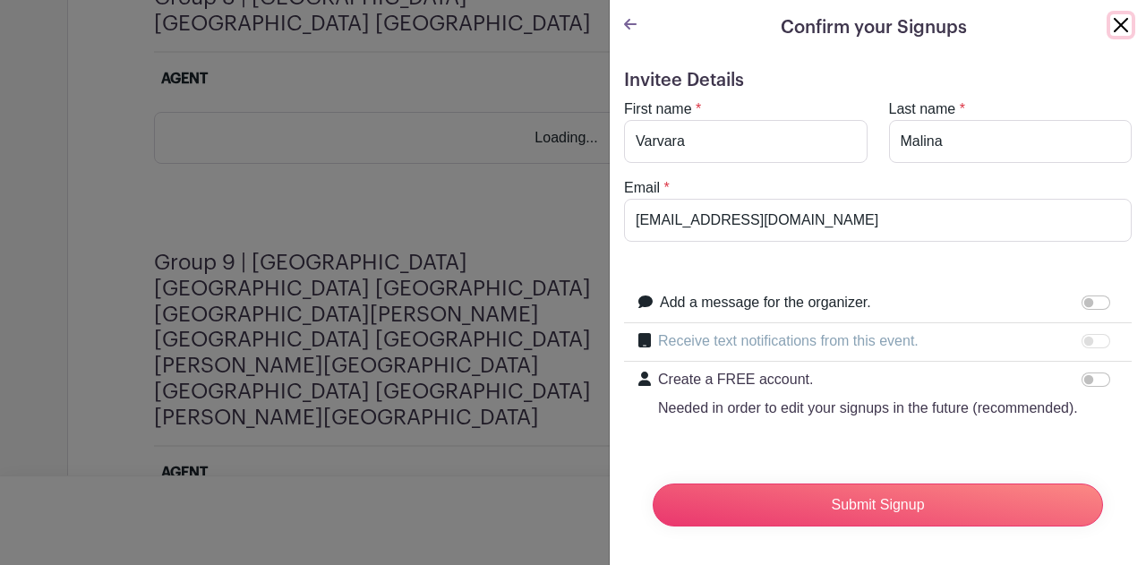
click at [1111, 26] on button "Close" at bounding box center [1121, 24] width 21 height 21
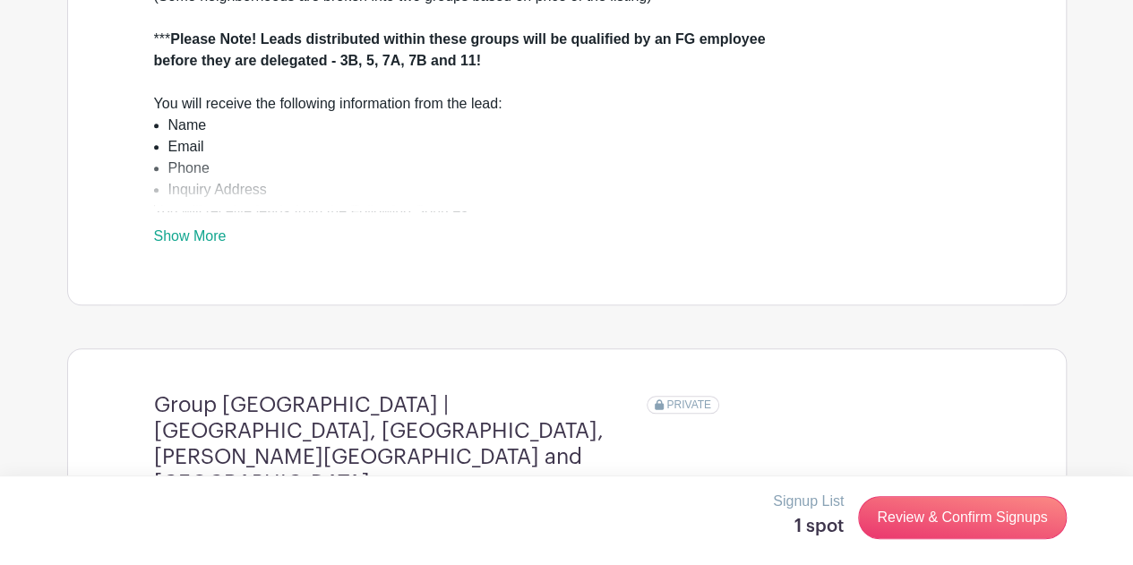
scroll to position [777, 0]
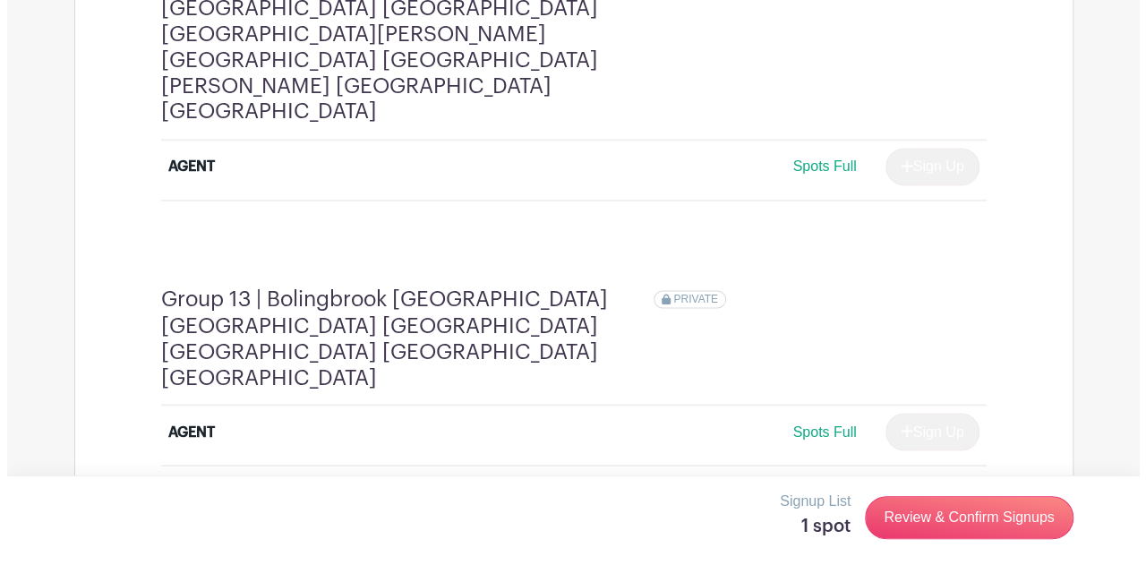
scroll to position [4791, 0]
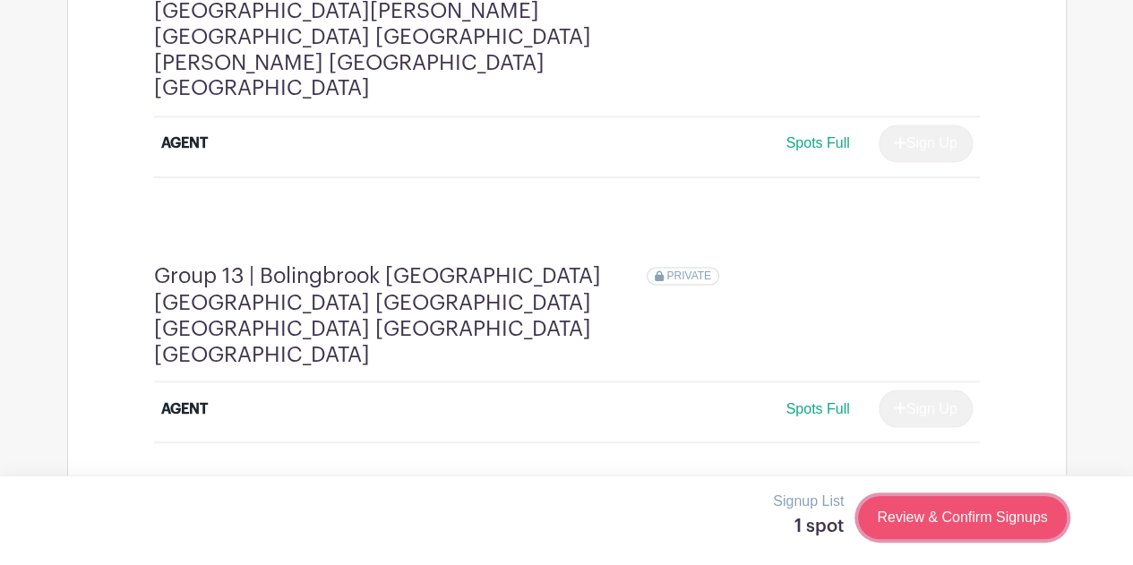
click at [972, 522] on link "Review & Confirm Signups" at bounding box center [962, 517] width 208 height 43
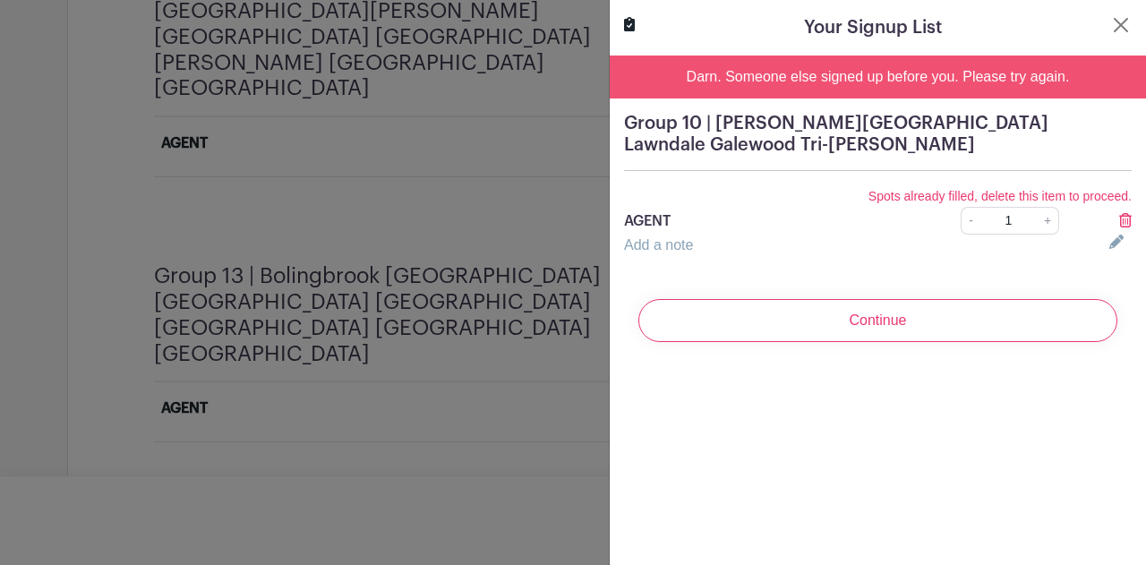
click at [1119, 218] on icon at bounding box center [1125, 220] width 13 height 14
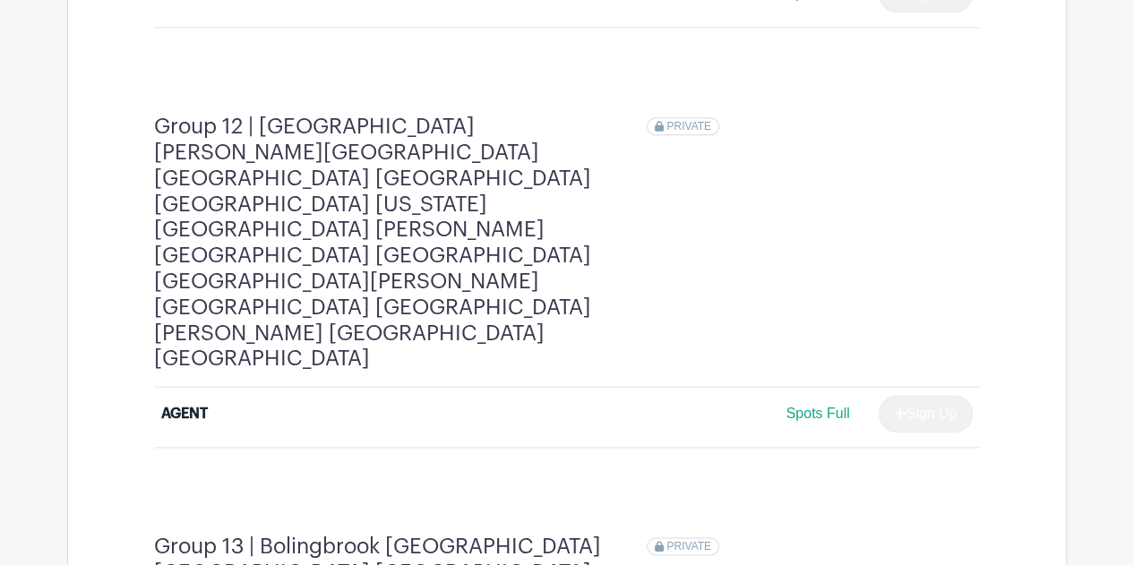
scroll to position [4428, 0]
